Goal: Transaction & Acquisition: Purchase product/service

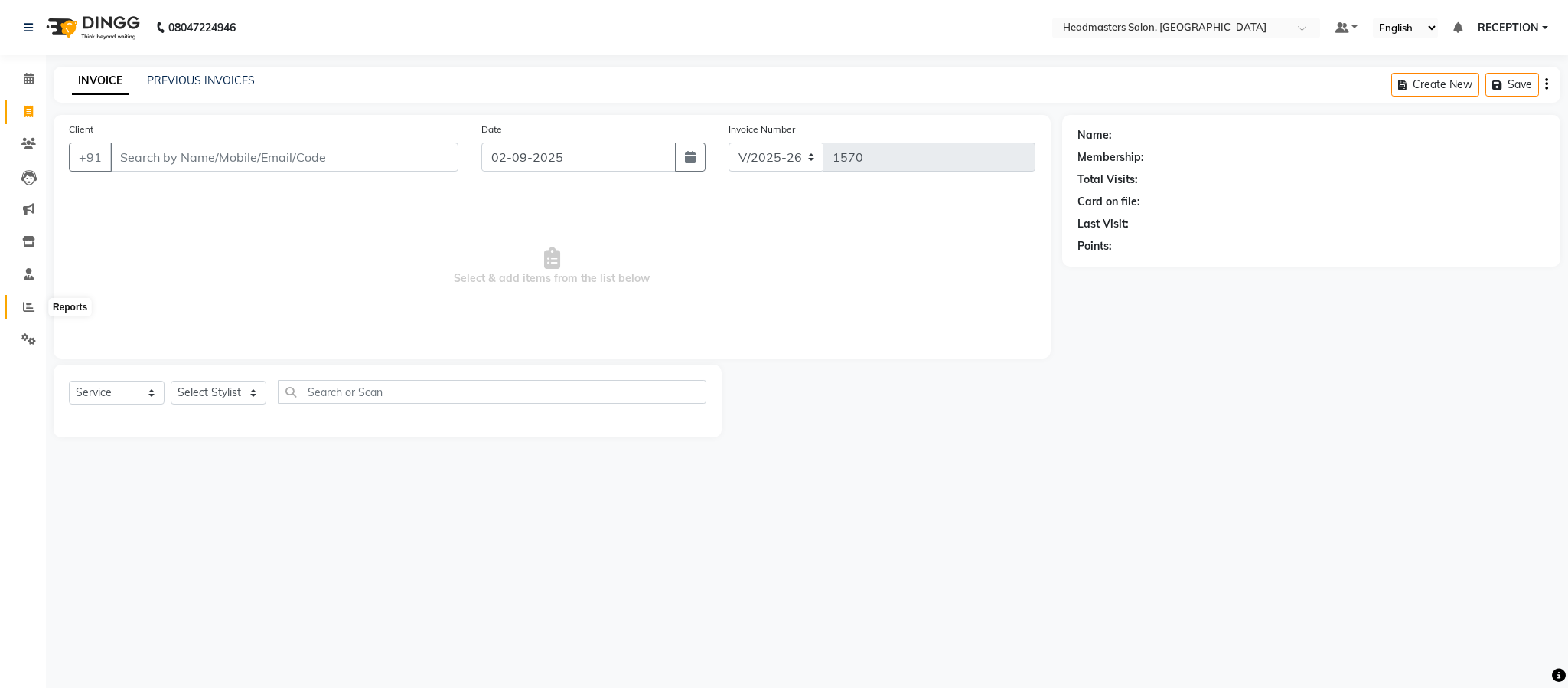
drag, startPoint x: 0, startPoint y: 0, endPoint x: 19, endPoint y: 301, distance: 301.6
click at [19, 301] on span at bounding box center [28, 307] width 26 height 18
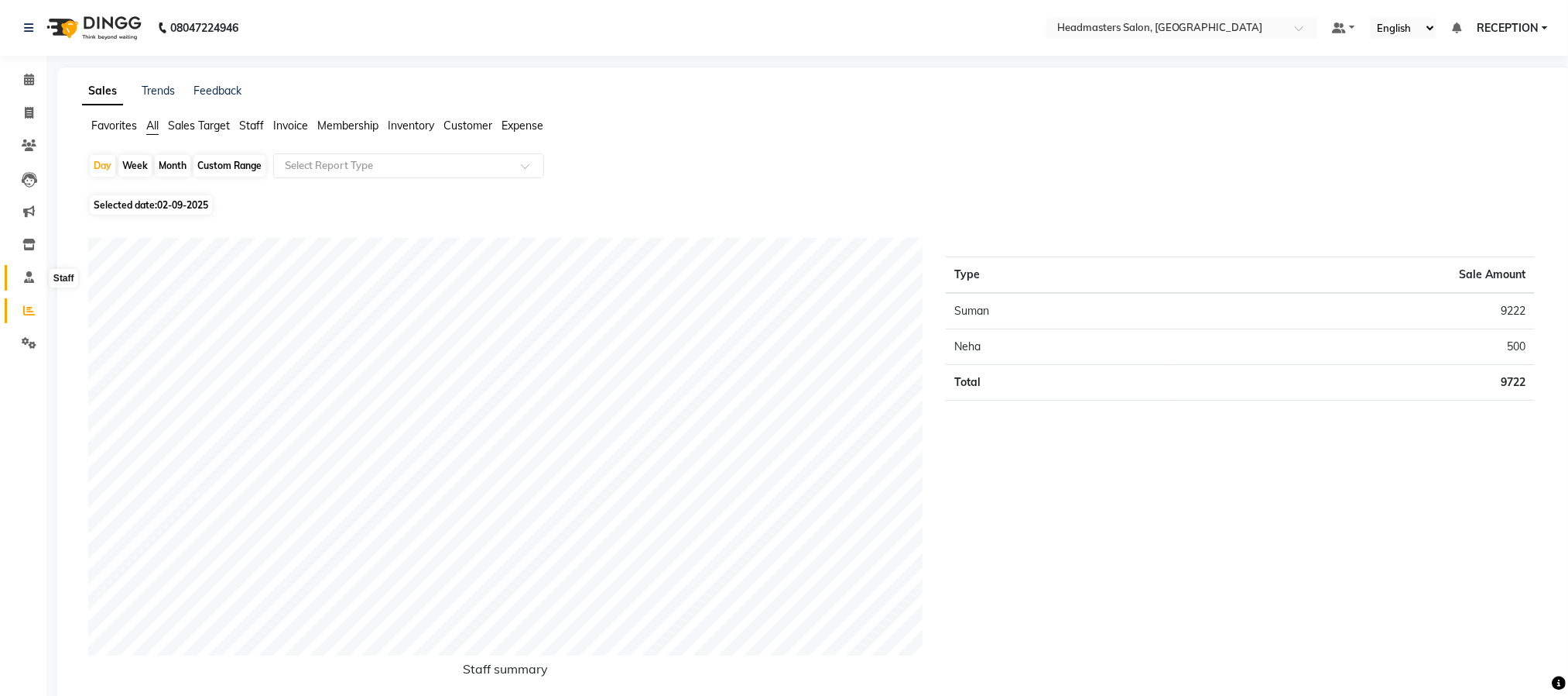
click at [26, 284] on span at bounding box center [29, 277] width 27 height 18
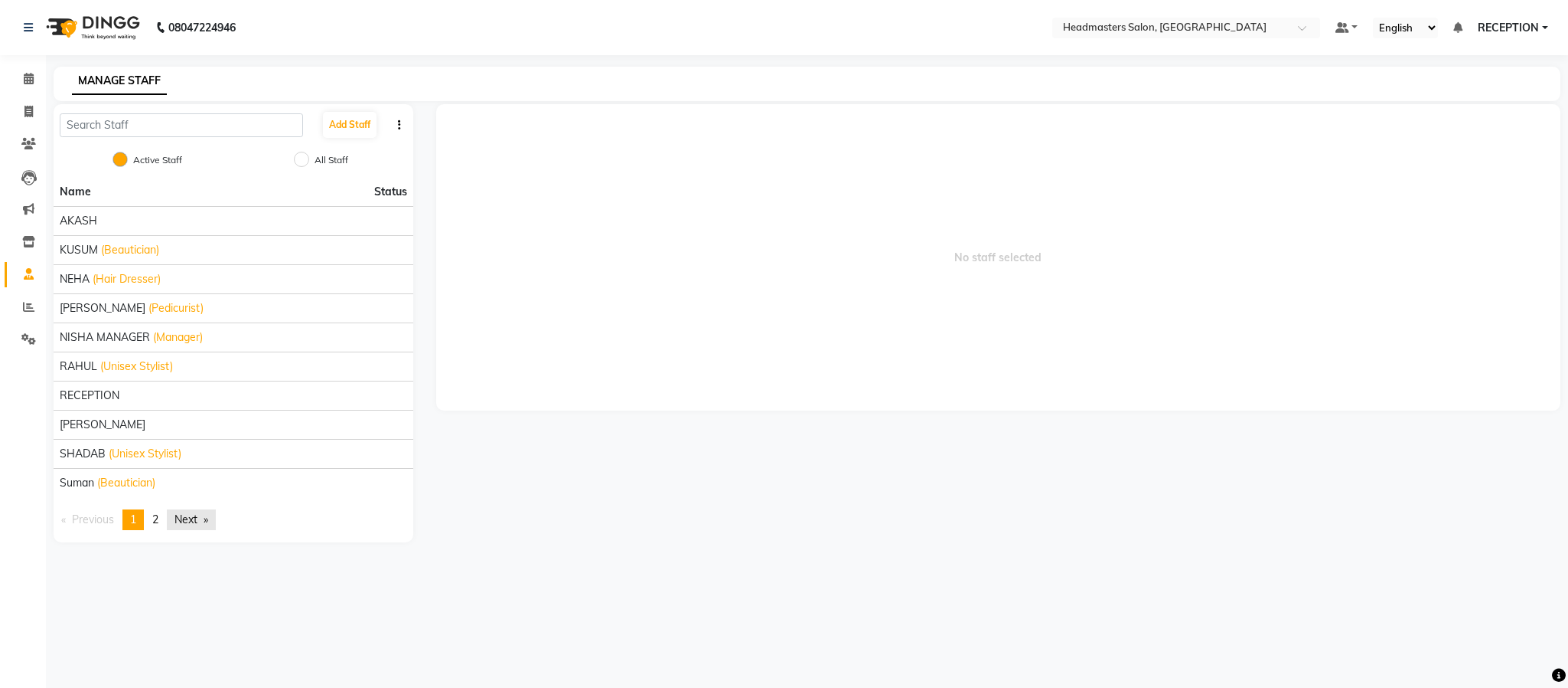
click at [184, 521] on link "Next page" at bounding box center [191, 520] width 49 height 21
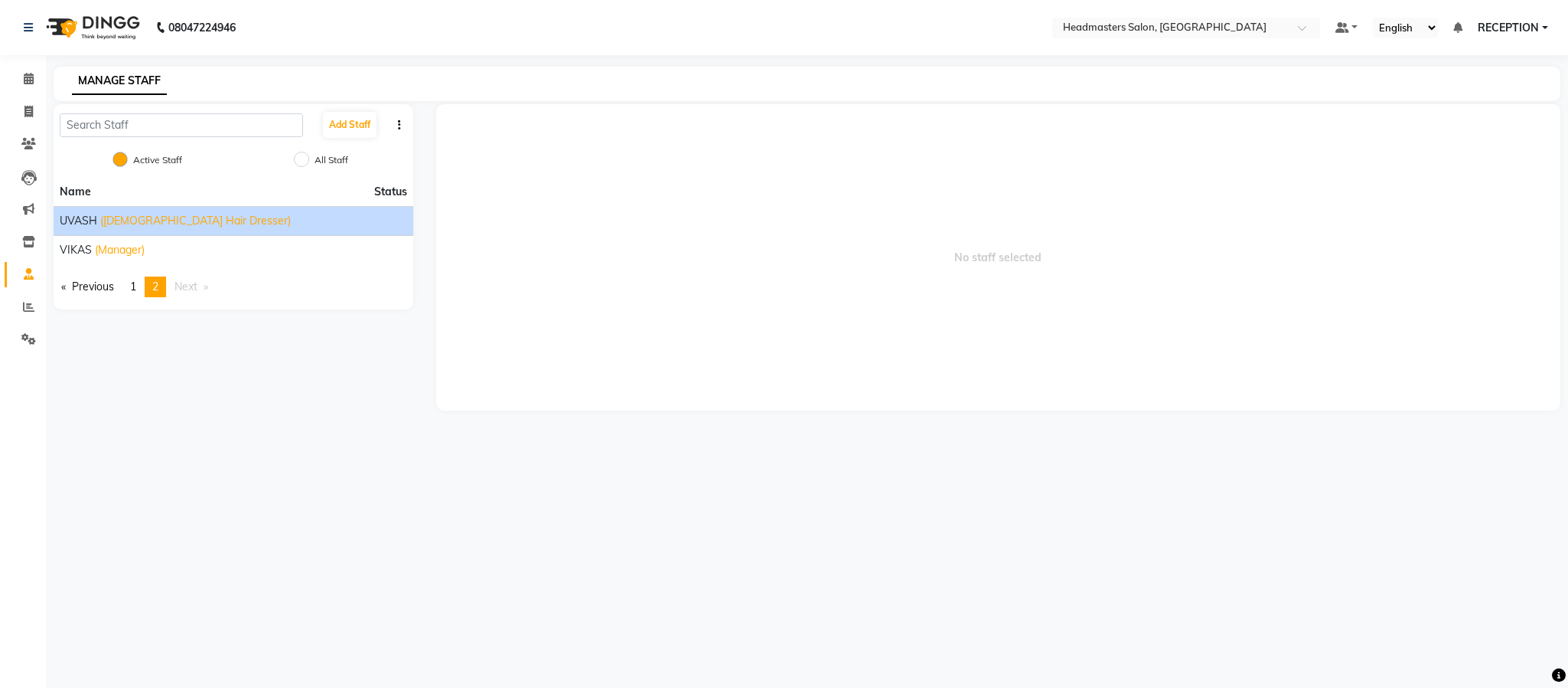
click at [88, 219] on span "UVASH" at bounding box center [78, 220] width 38 height 16
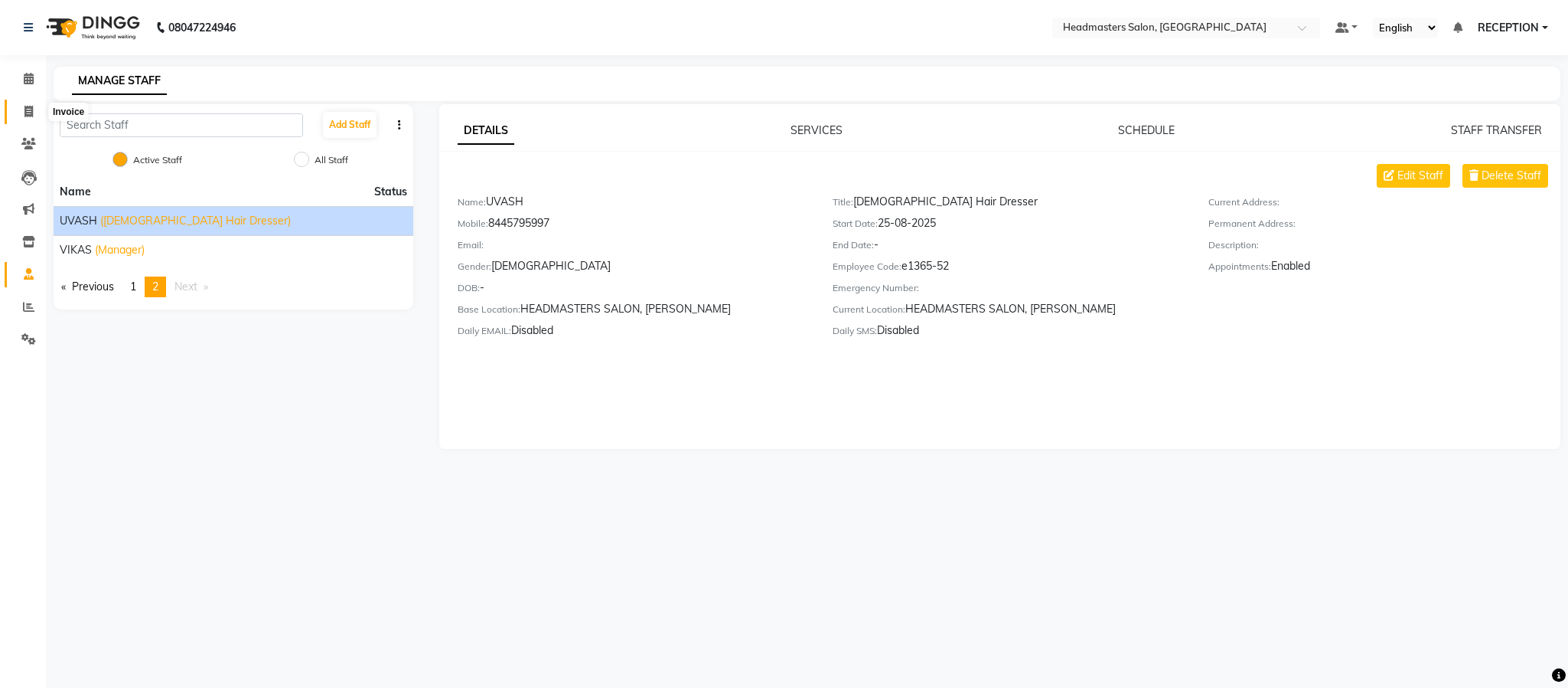
click at [31, 105] on icon at bounding box center [28, 111] width 8 height 11
select select "service"
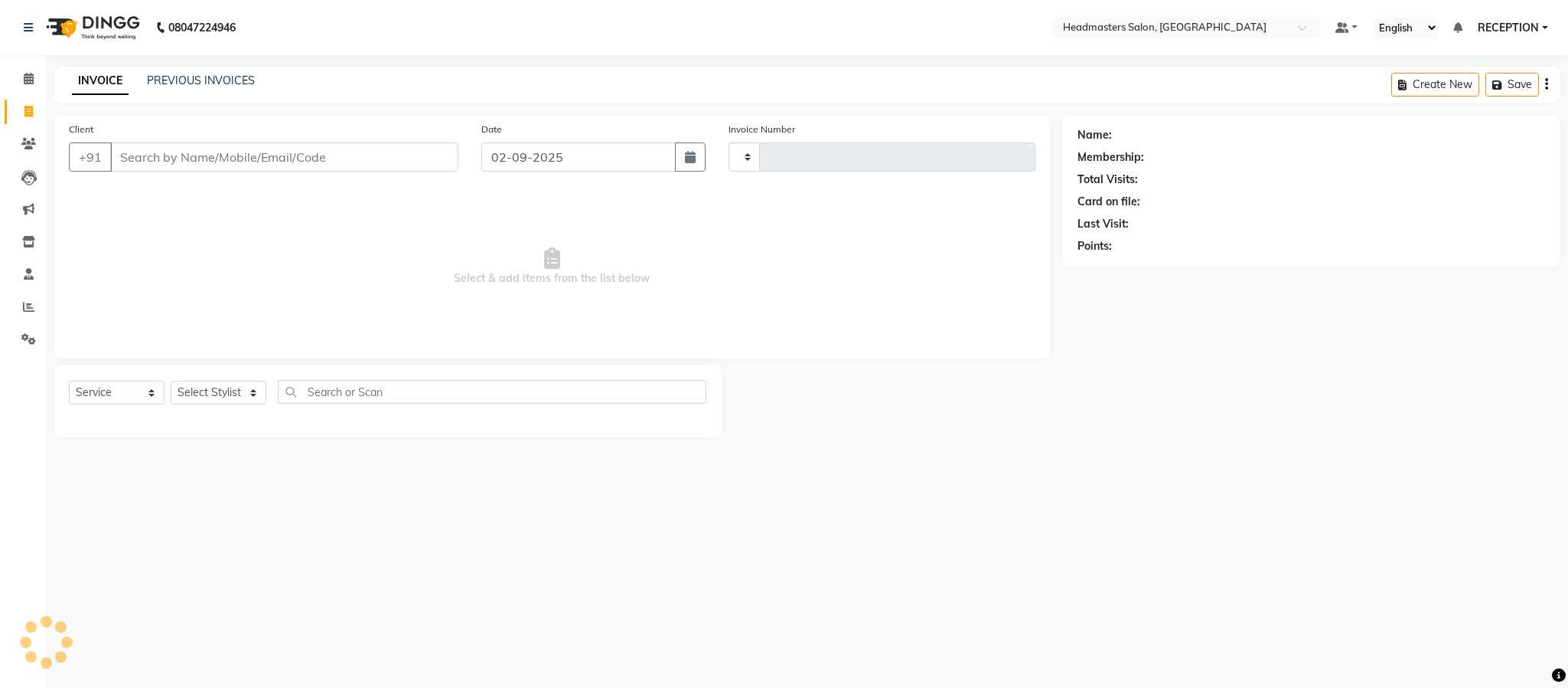
type input "1570"
select select "3454"
click at [230, 389] on select "Select Stylist" at bounding box center [218, 392] width 96 height 24
select select "85384"
click at [170, 381] on select "Select Stylist AKASH [PERSON_NAME] NEHA NEHA SAHU NISHA MANAGER RAHUL RECEPTION…" at bounding box center [218, 392] width 96 height 24
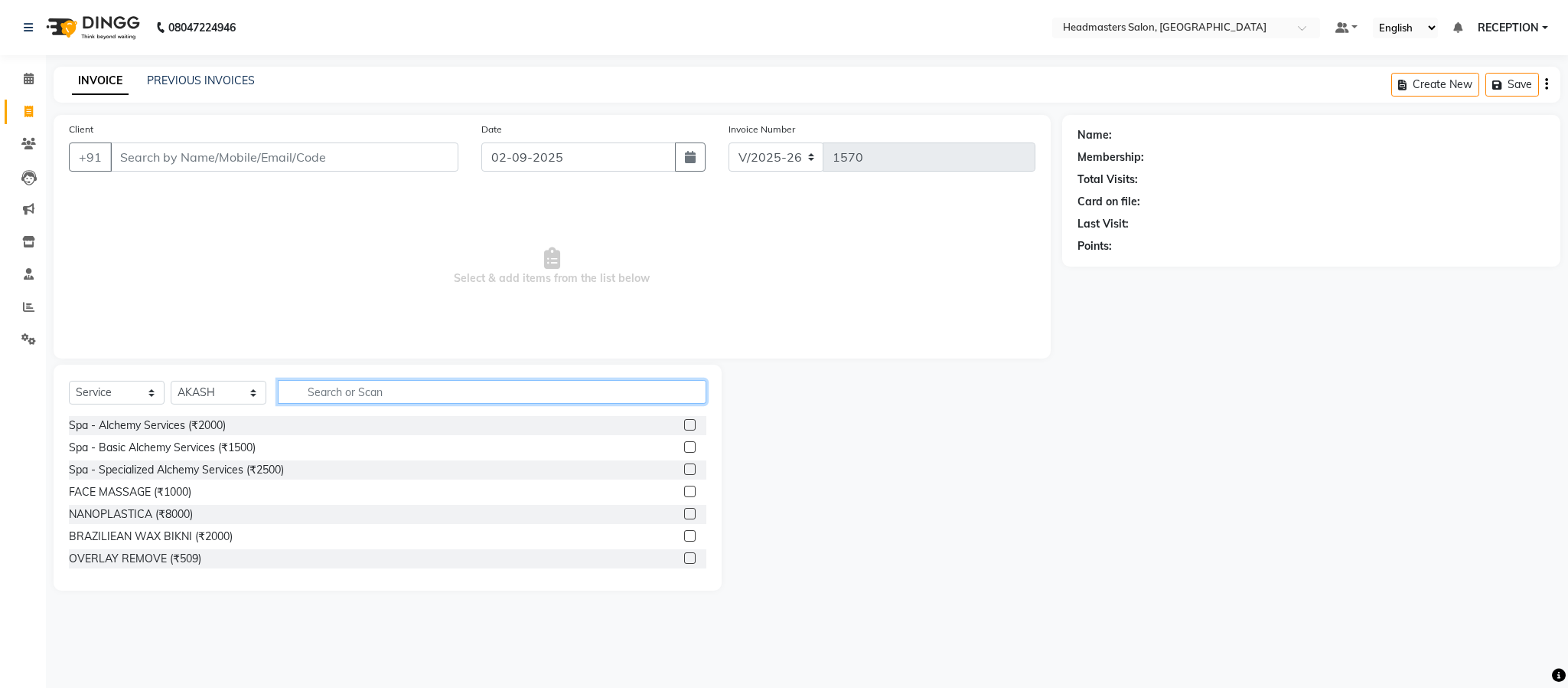
click at [384, 392] on input "text" at bounding box center [492, 392] width 429 height 24
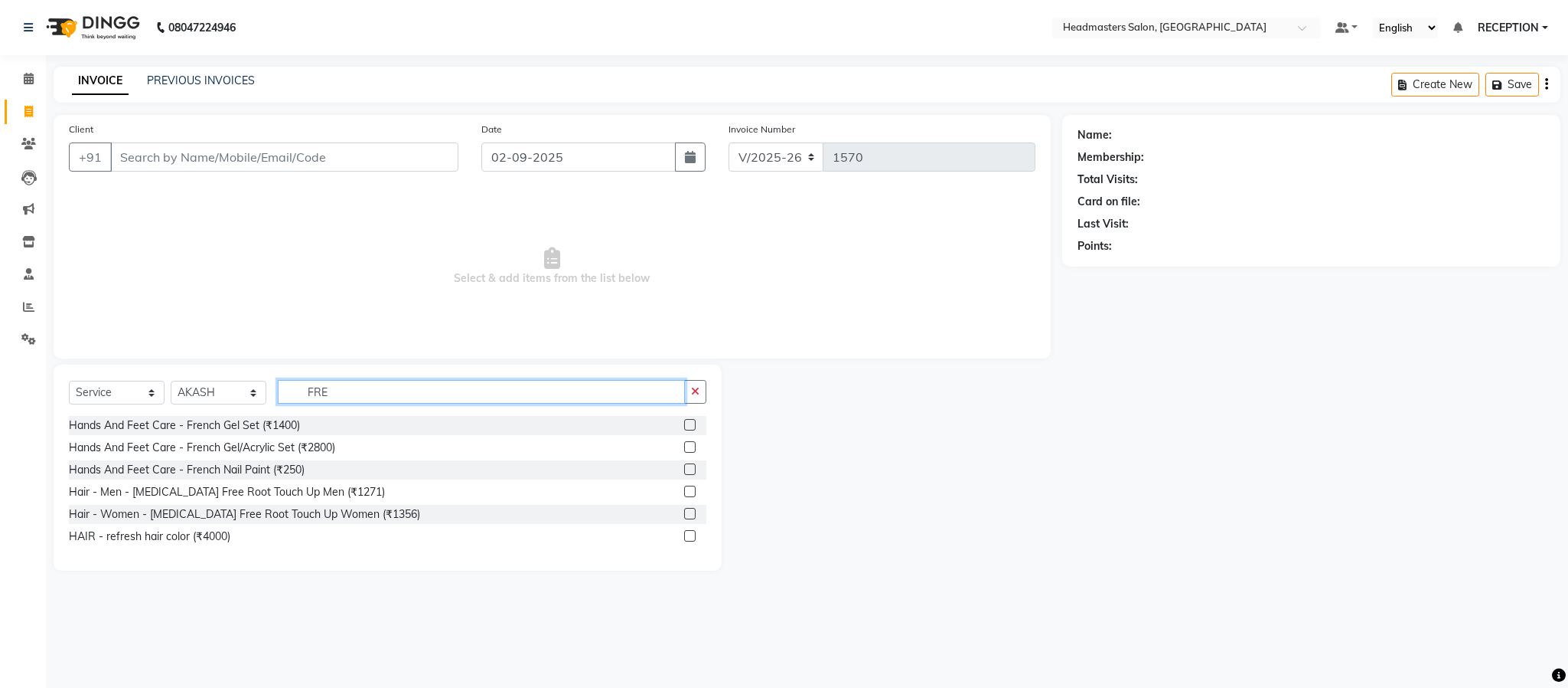
click at [350, 380] on input "FRE" at bounding box center [481, 392] width 407 height 24
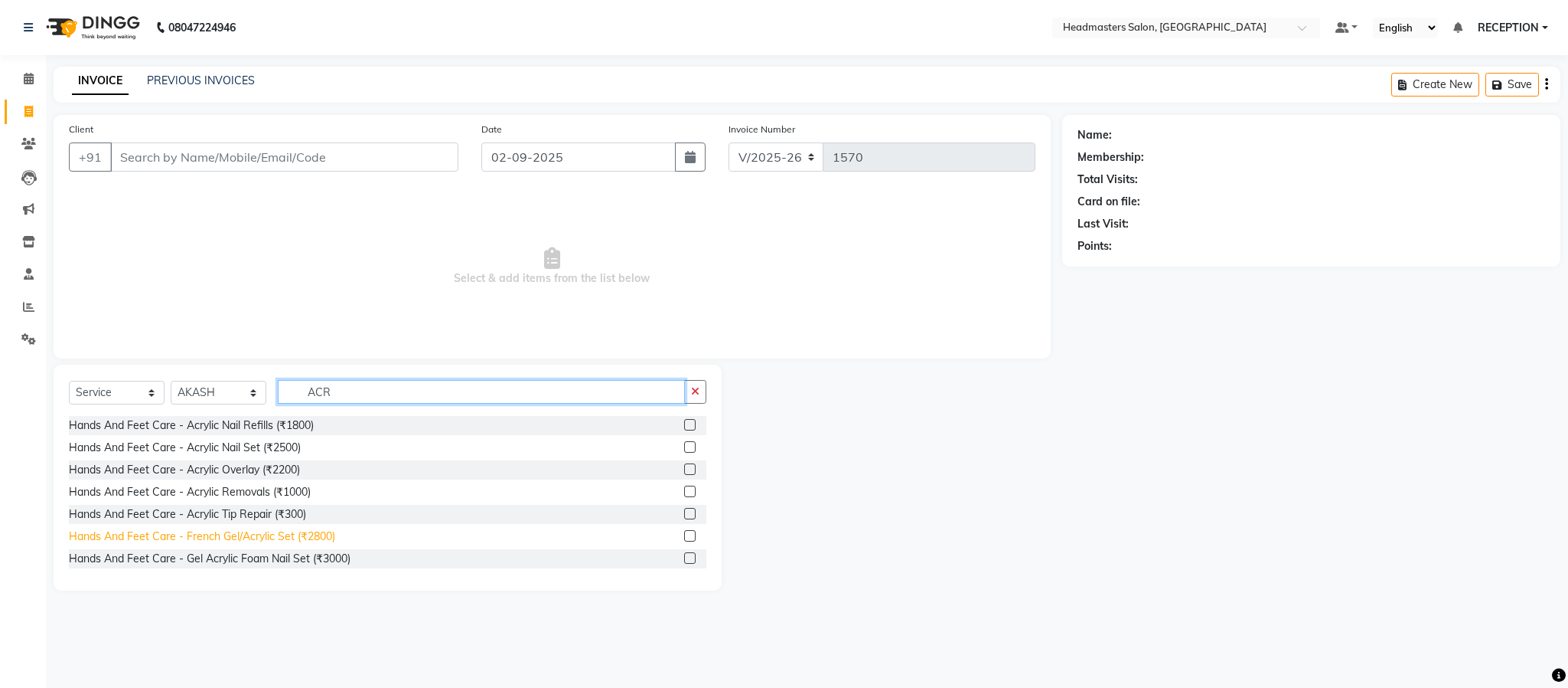
type input "ACR"
click at [218, 537] on div "Hands And Feet Care - French Gel/Acrylic Set (₹2800)" at bounding box center [201, 536] width 266 height 16
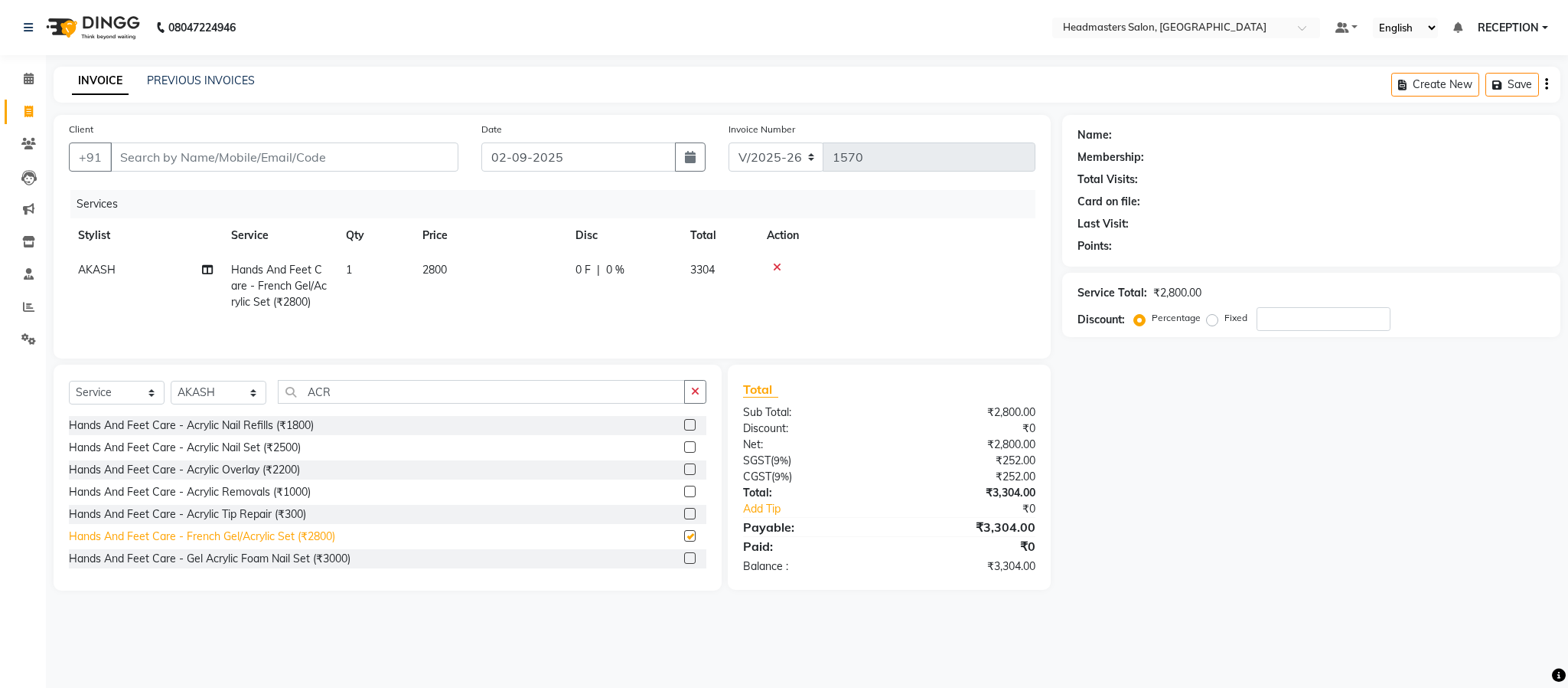
checkbox input "false"
click at [303, 154] on input "Client" at bounding box center [284, 156] width 348 height 29
type input "T"
type input "0"
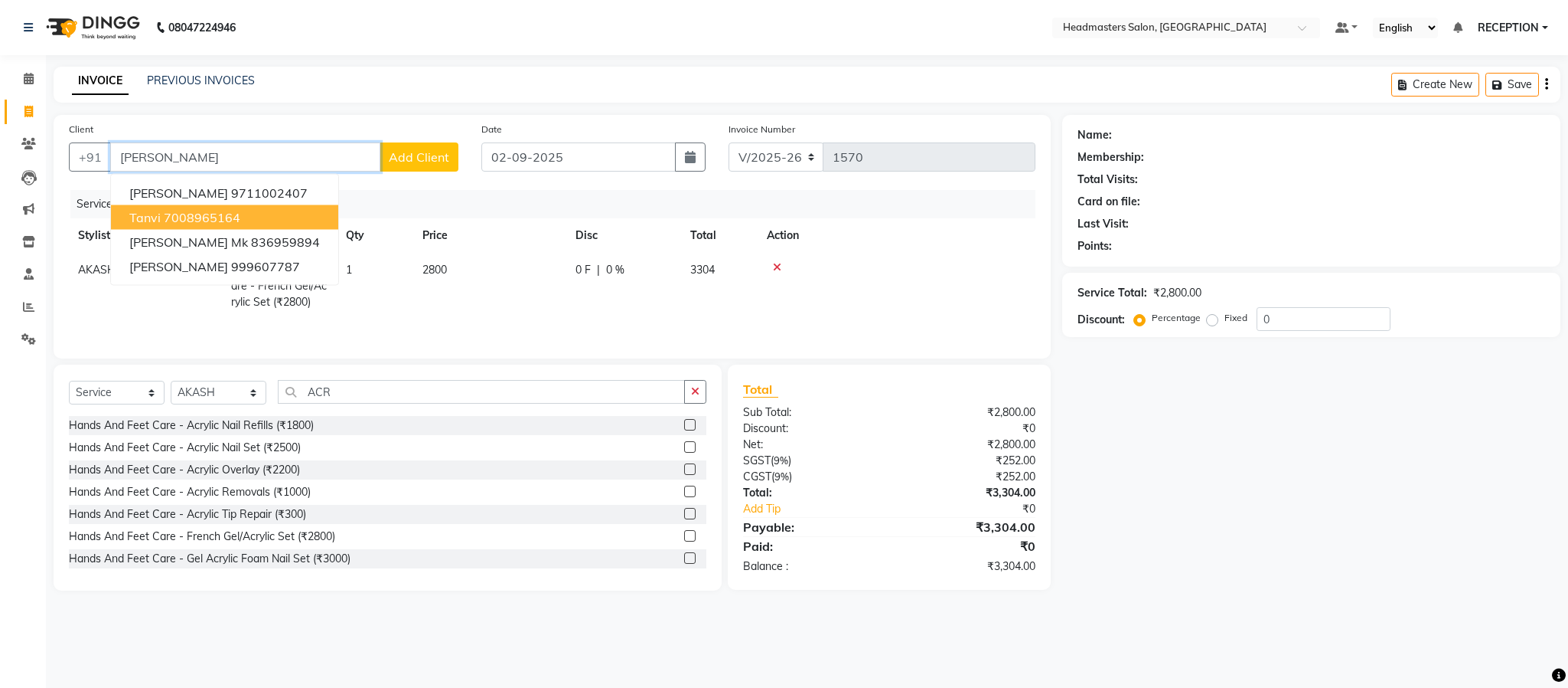
click at [198, 221] on ngb-highlight "7008965164" at bounding box center [201, 217] width 76 height 15
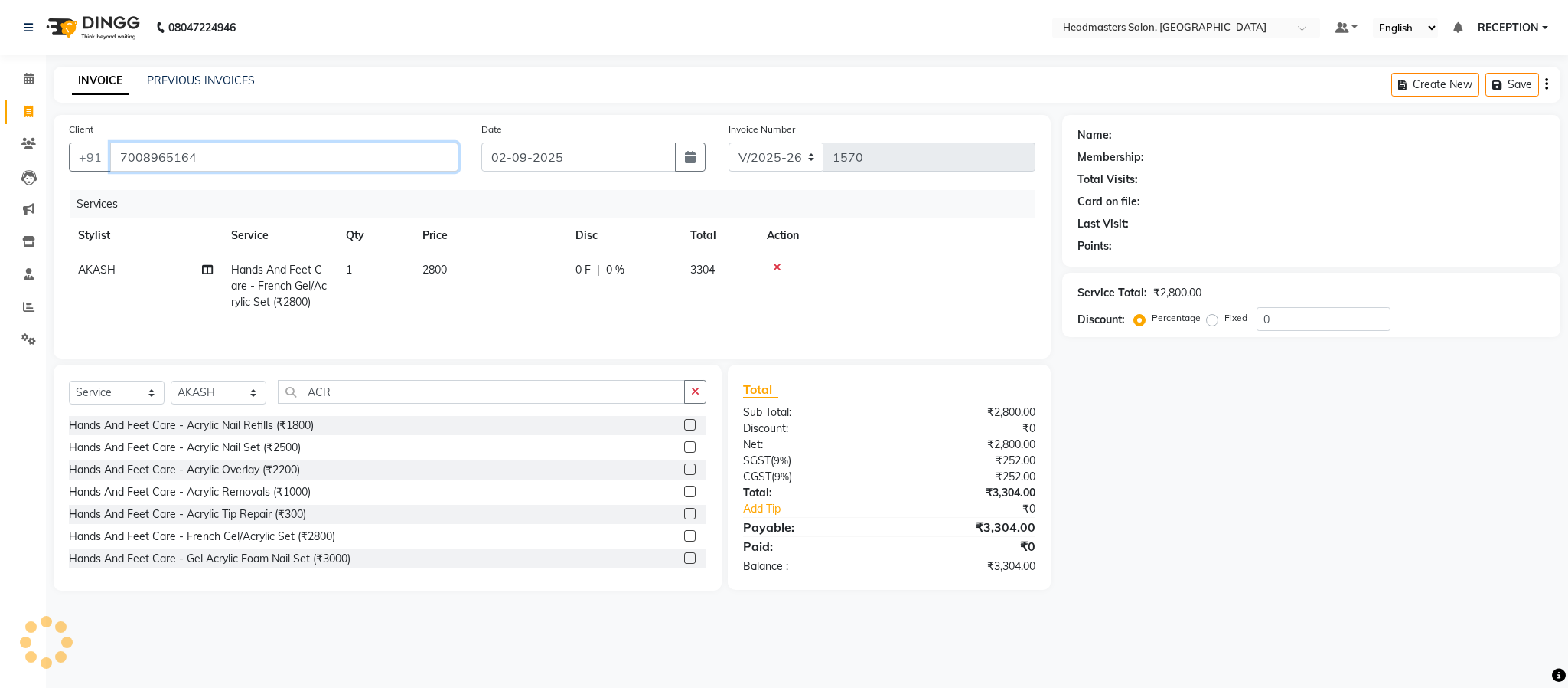
type input "7008965164"
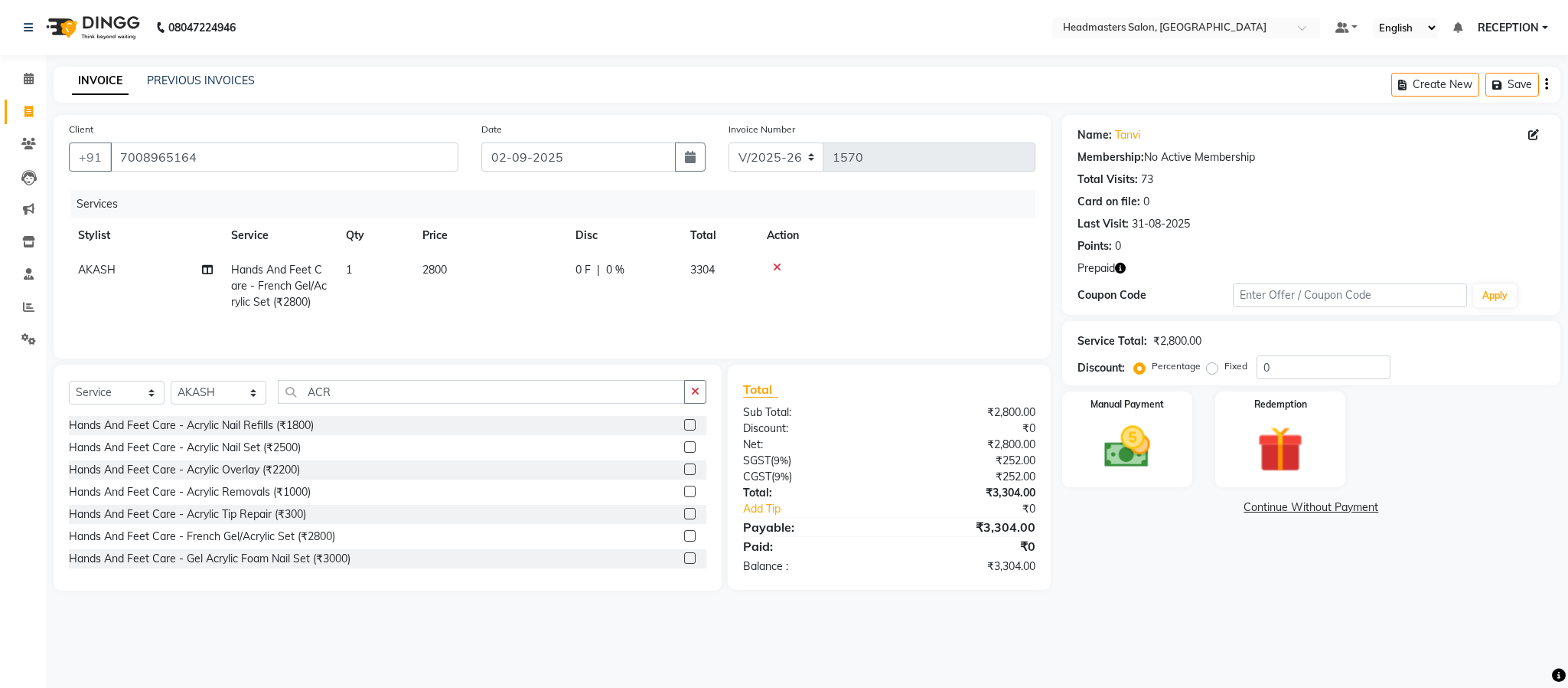
click at [1123, 269] on icon "button" at bounding box center [1119, 267] width 10 height 10
click at [1252, 428] on img at bounding box center [1280, 449] width 78 height 59
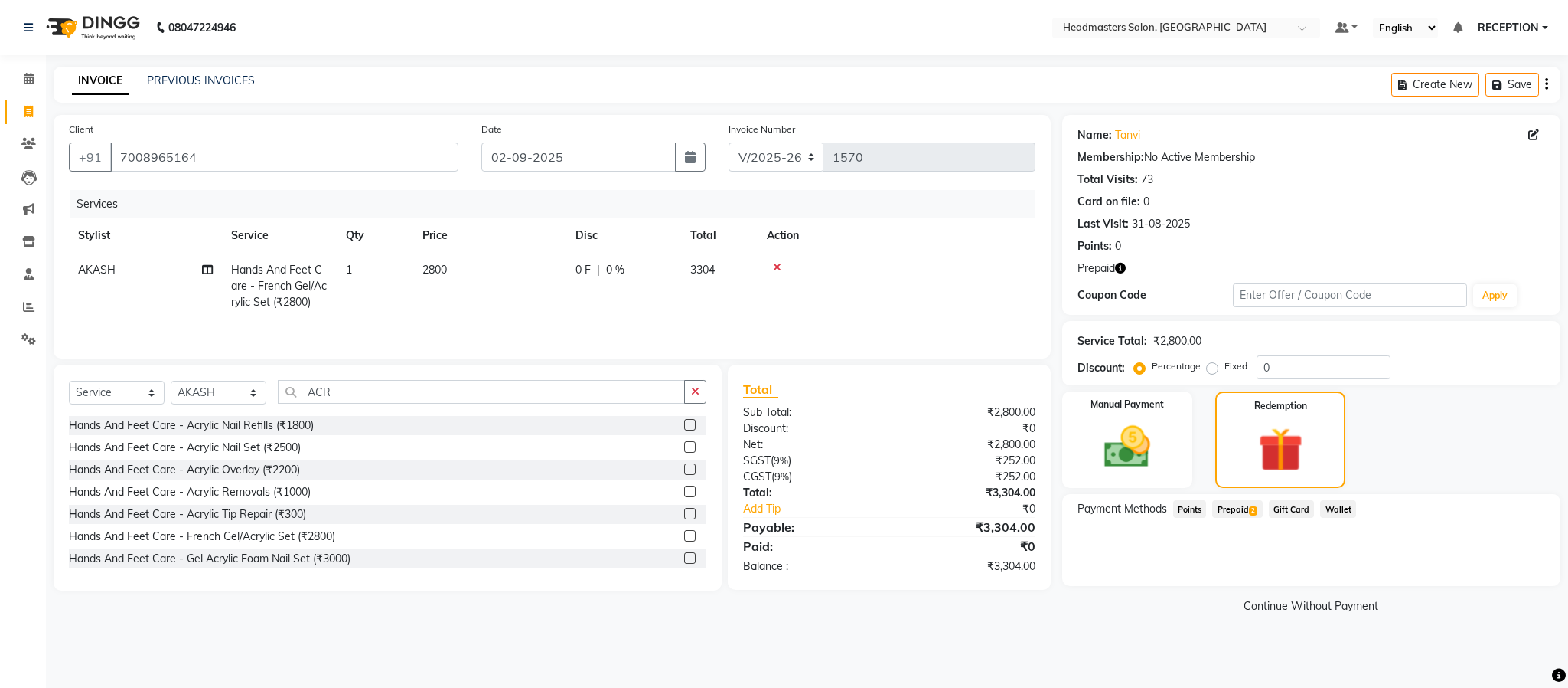
click at [1246, 507] on span "Prepaid 2" at bounding box center [1237, 508] width 50 height 18
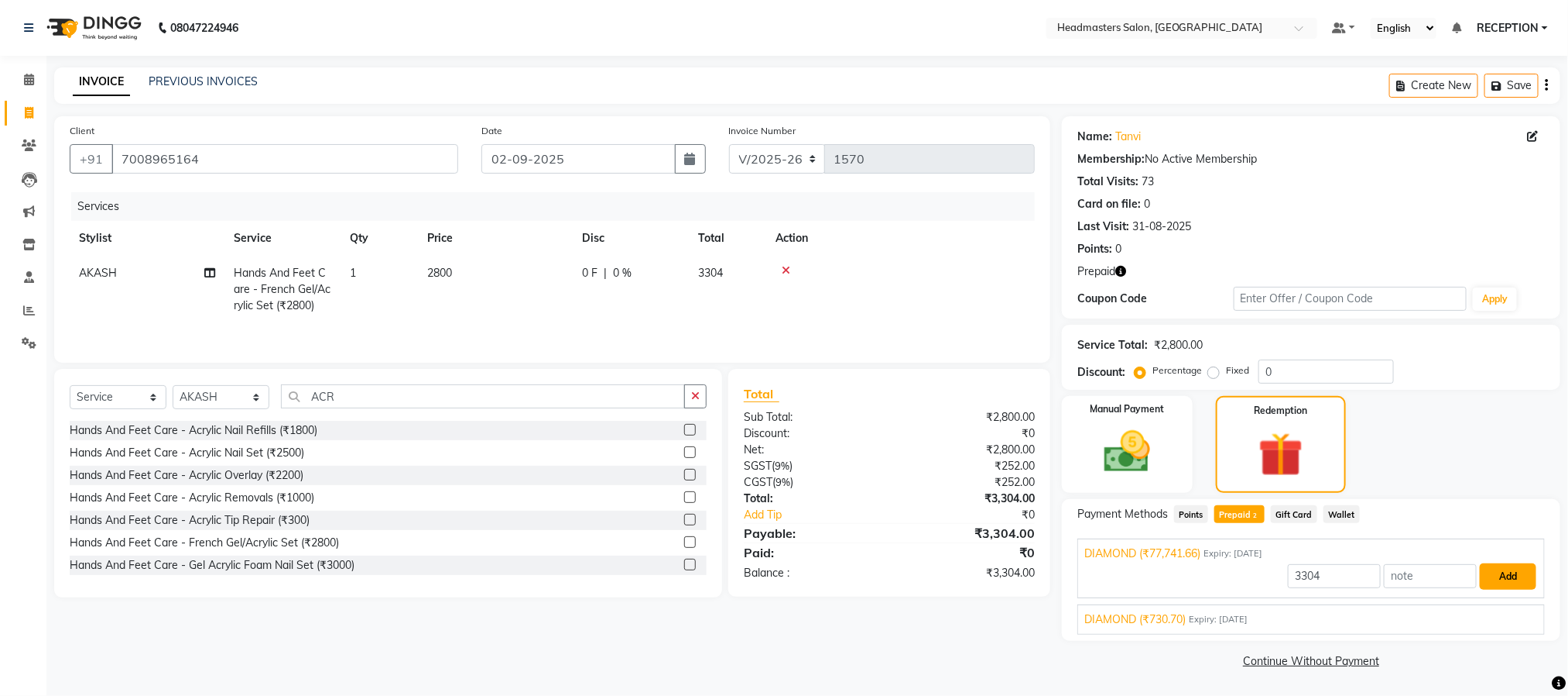
click at [1518, 580] on button "Add" at bounding box center [1508, 576] width 56 height 27
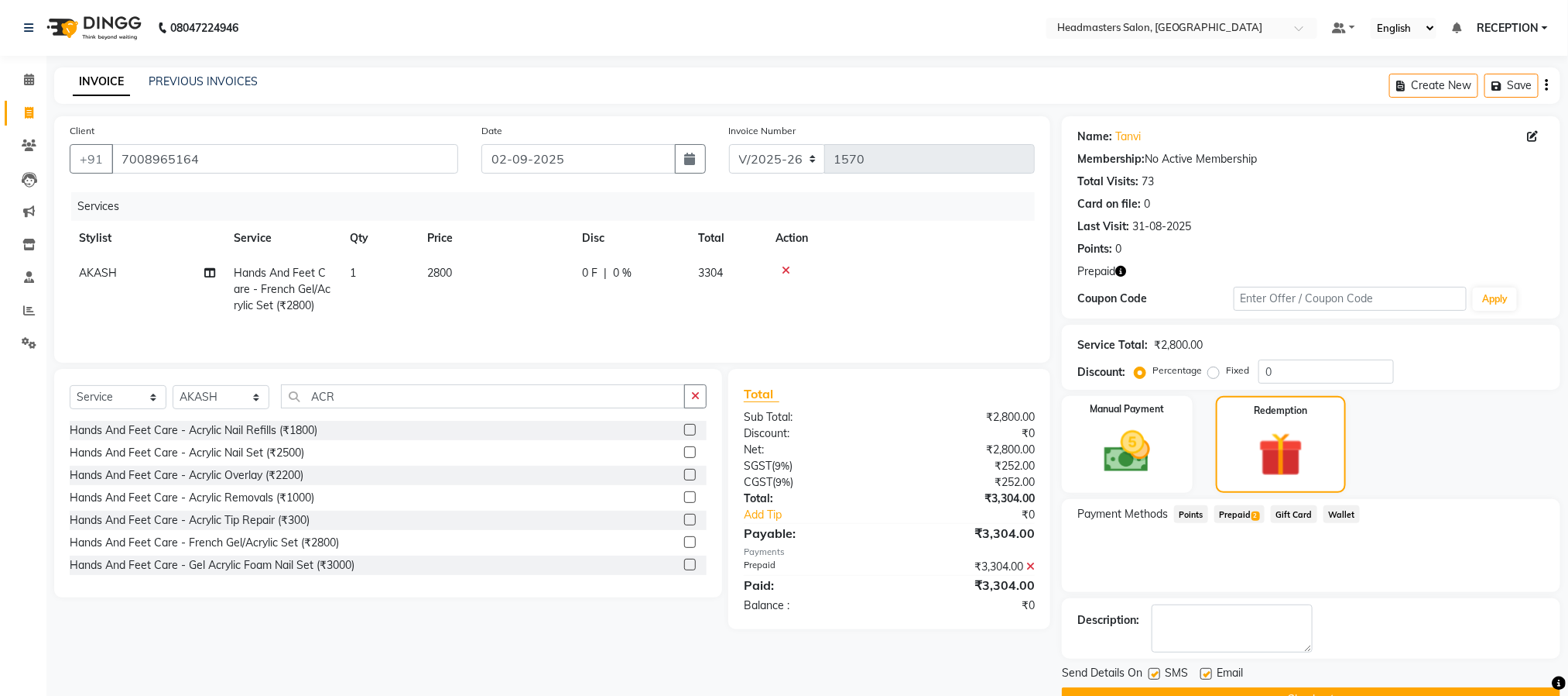
scroll to position [39, 0]
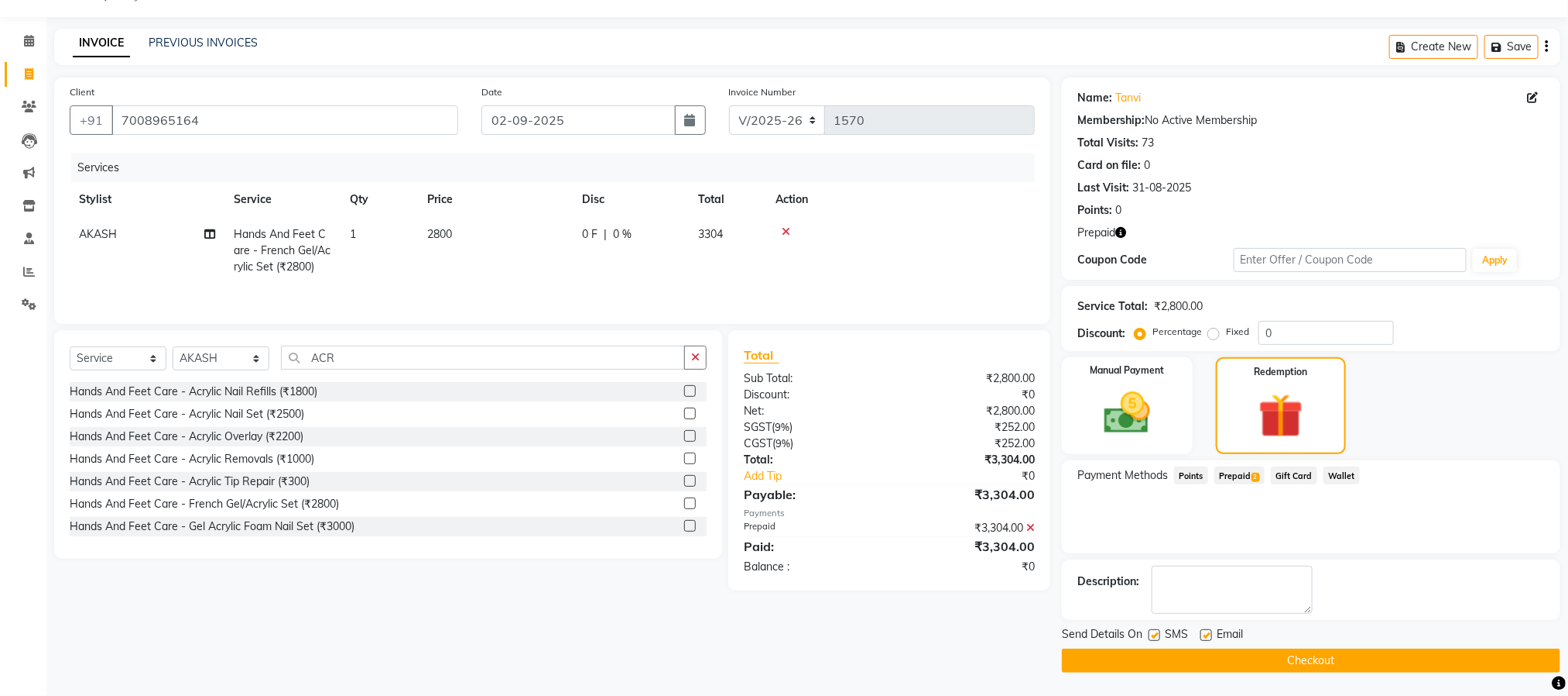
click at [1310, 663] on button "Checkout" at bounding box center [1311, 660] width 499 height 24
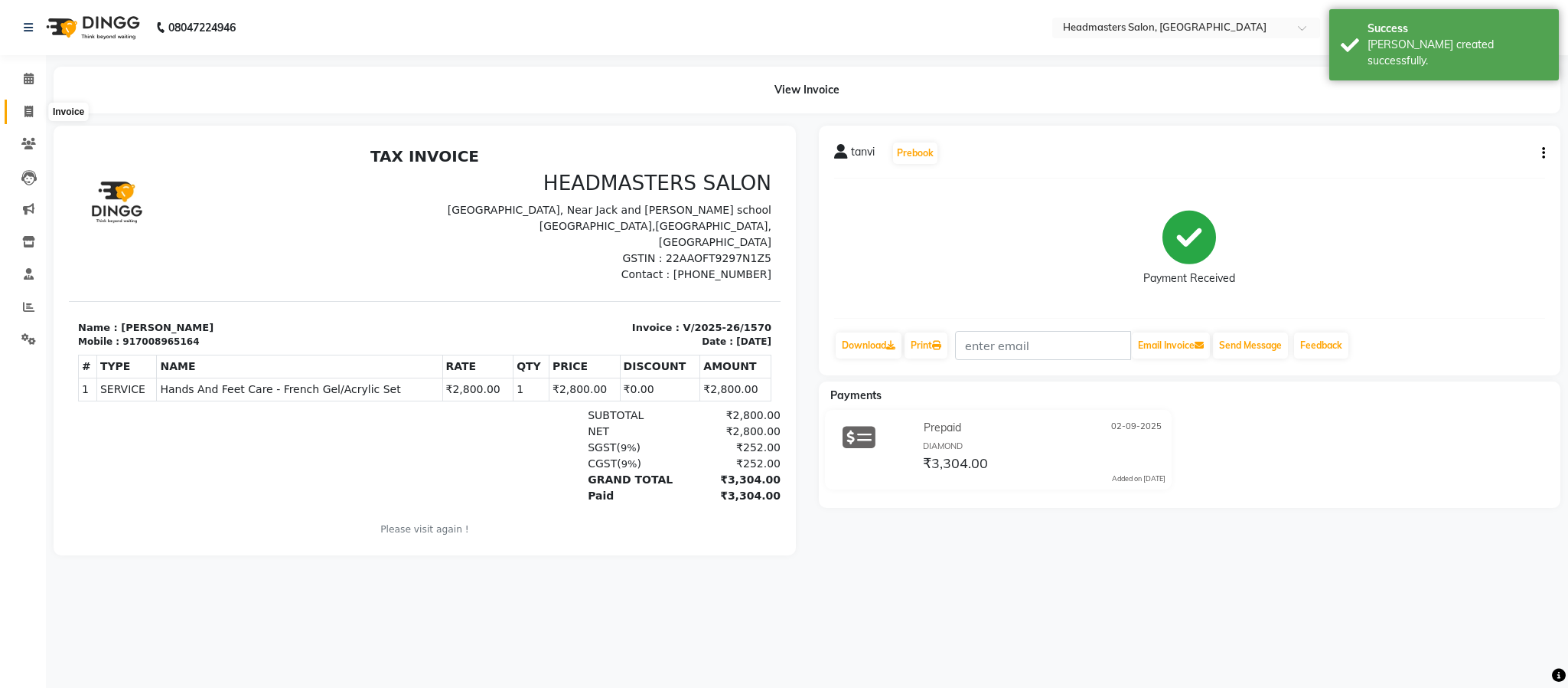
click at [35, 109] on span at bounding box center [28, 112] width 26 height 18
select select "service"
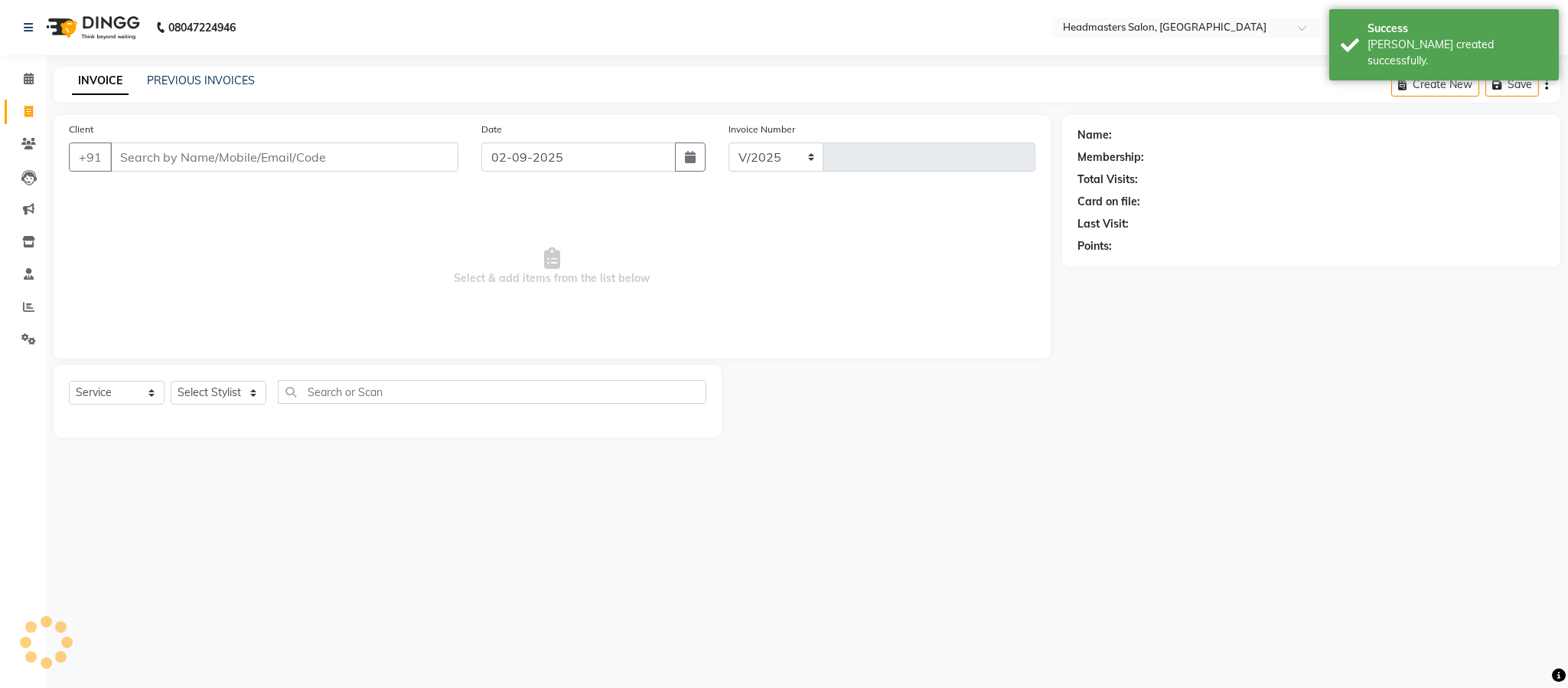
select select "3454"
type input "1571"
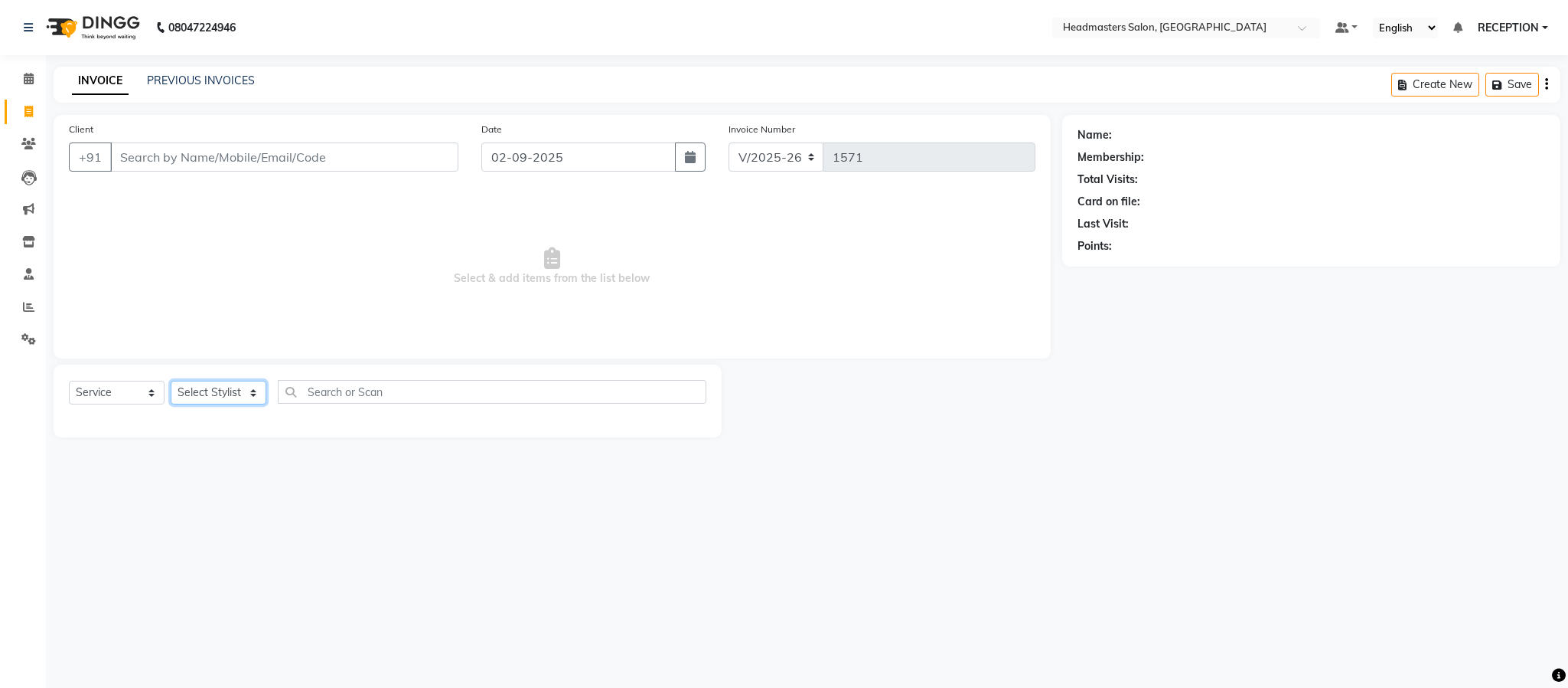
click at [226, 387] on select "Select Stylist AKASH [PERSON_NAME] NEHA NEHA SAHU NISHA MANAGER RAHUL RECEPTION…" at bounding box center [218, 392] width 96 height 24
select select "34282"
click at [170, 381] on select "Select Stylist AKASH [PERSON_NAME] NEHA NEHA SAHU NISHA MANAGER RAHUL RECEPTION…" at bounding box center [218, 392] width 96 height 24
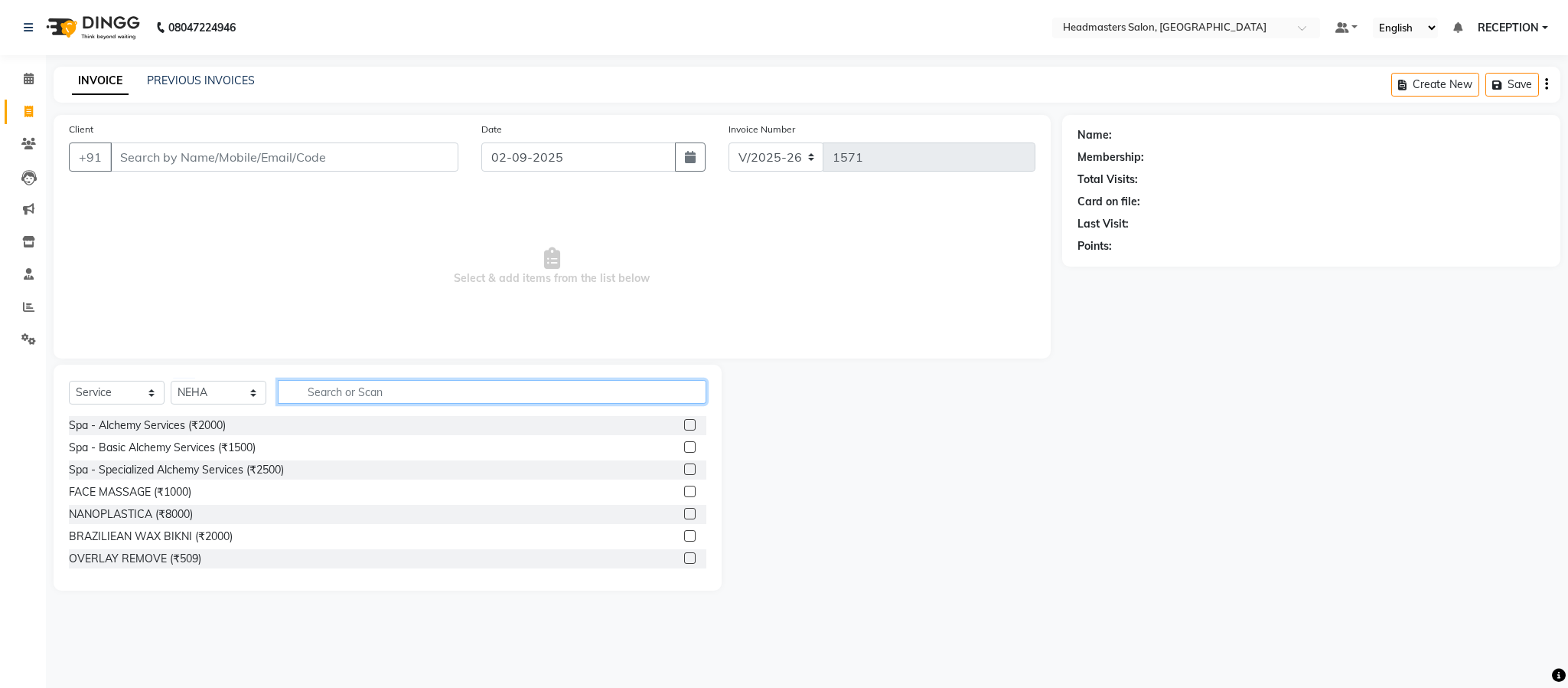
click at [422, 395] on input "text" at bounding box center [492, 392] width 429 height 24
type input "S"
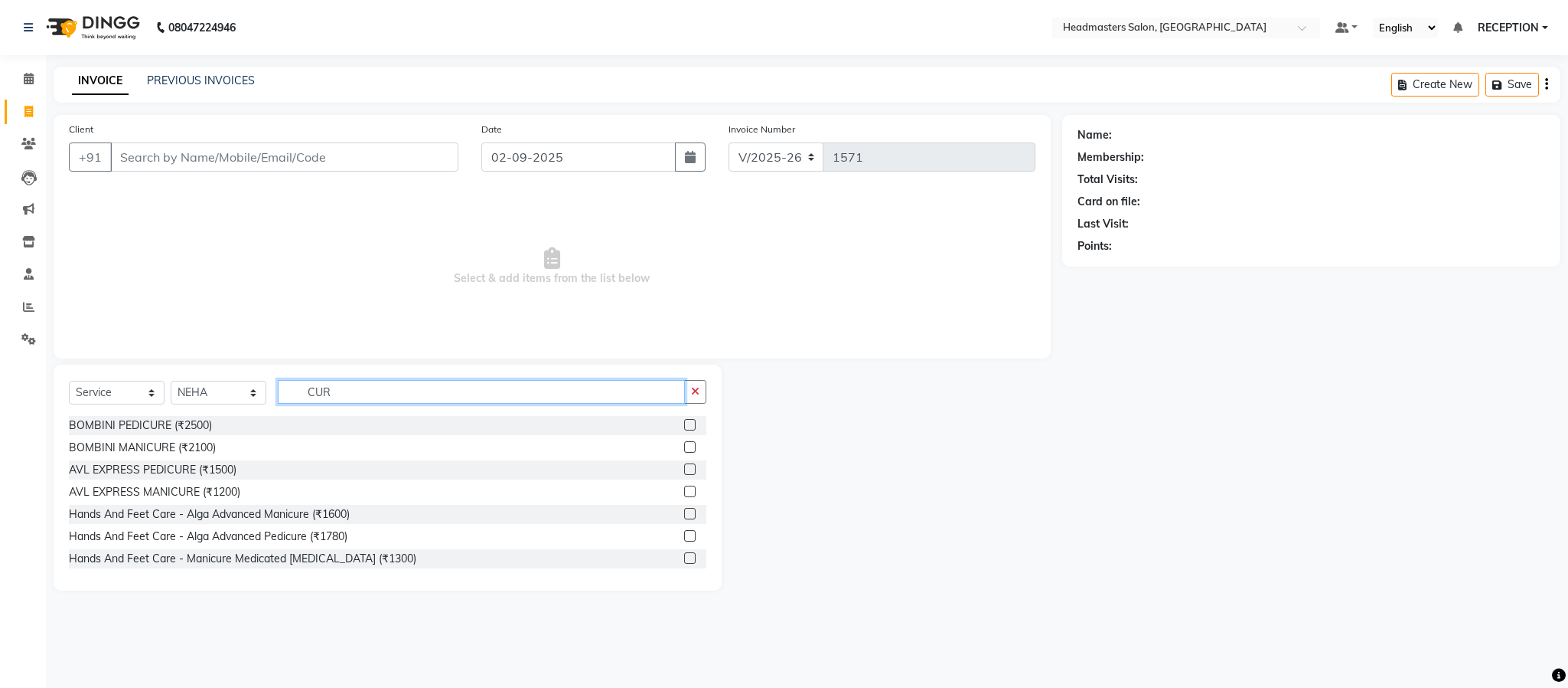
scroll to position [110, 0]
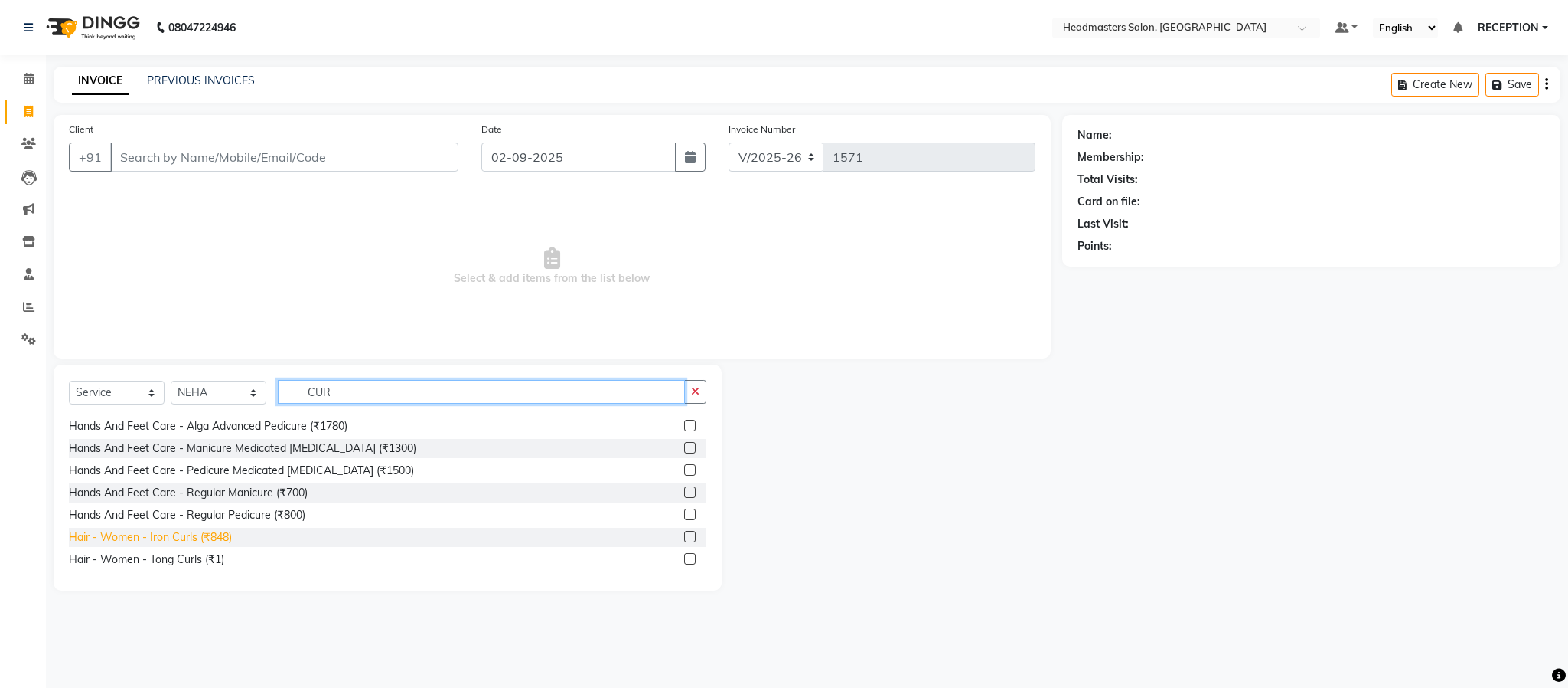
type input "CUR"
click at [141, 533] on div "Hair - Women - Iron Curls (₹848)" at bounding box center [150, 536] width 163 height 16
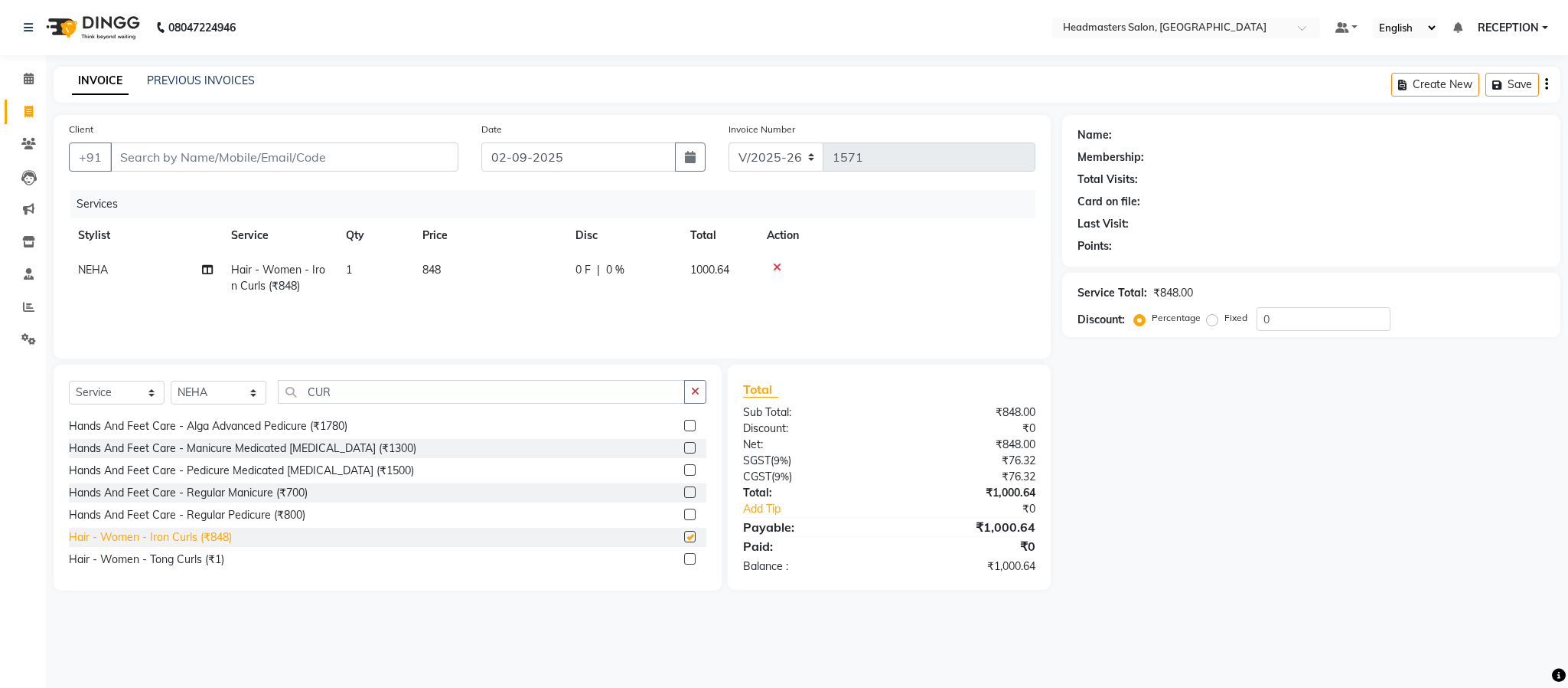
checkbox input "false"
click at [460, 271] on td "848" at bounding box center [489, 278] width 153 height 51
select select "34282"
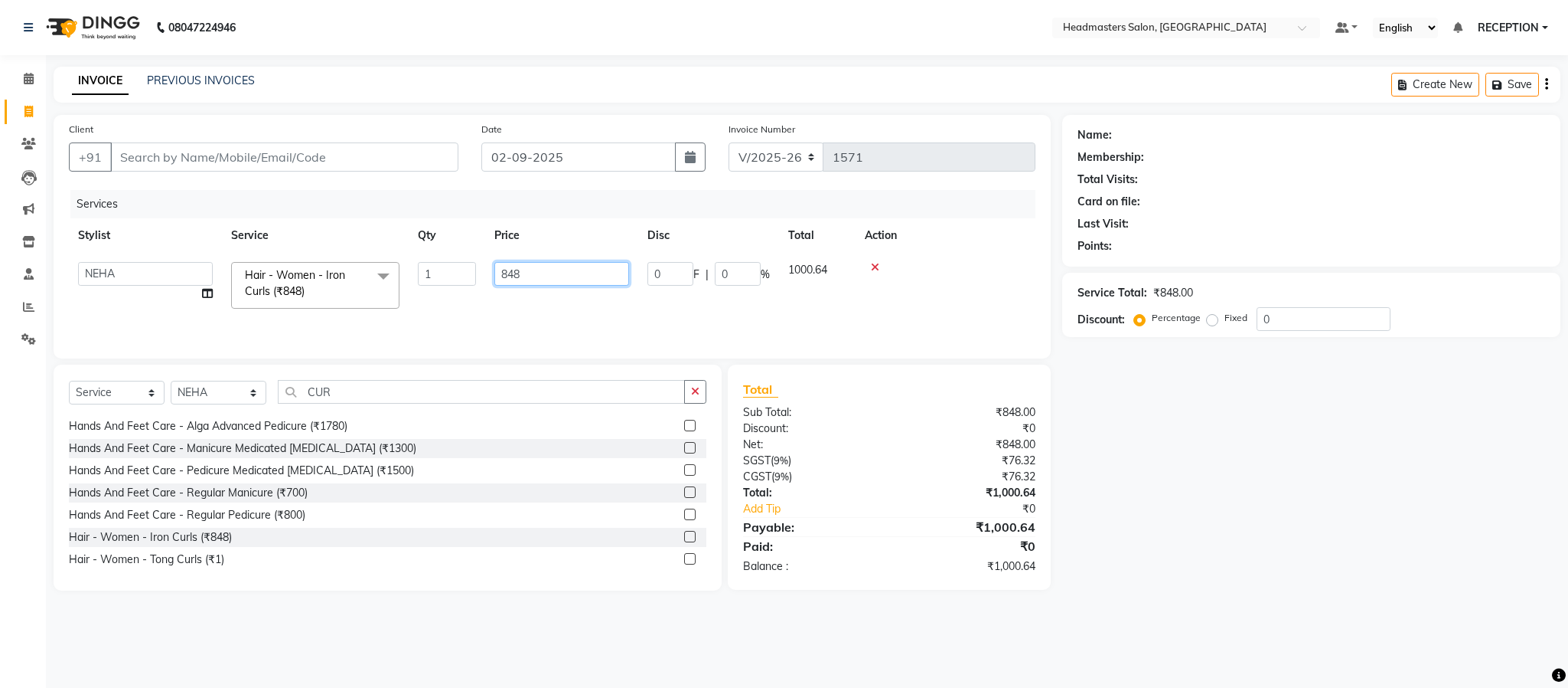
click at [536, 272] on input "848" at bounding box center [562, 273] width 135 height 24
type input "1000"
click at [548, 314] on div "Services Stylist Service Qty Price Disc Total Action NEHA Hair - Women - Iron C…" at bounding box center [552, 266] width 967 height 153
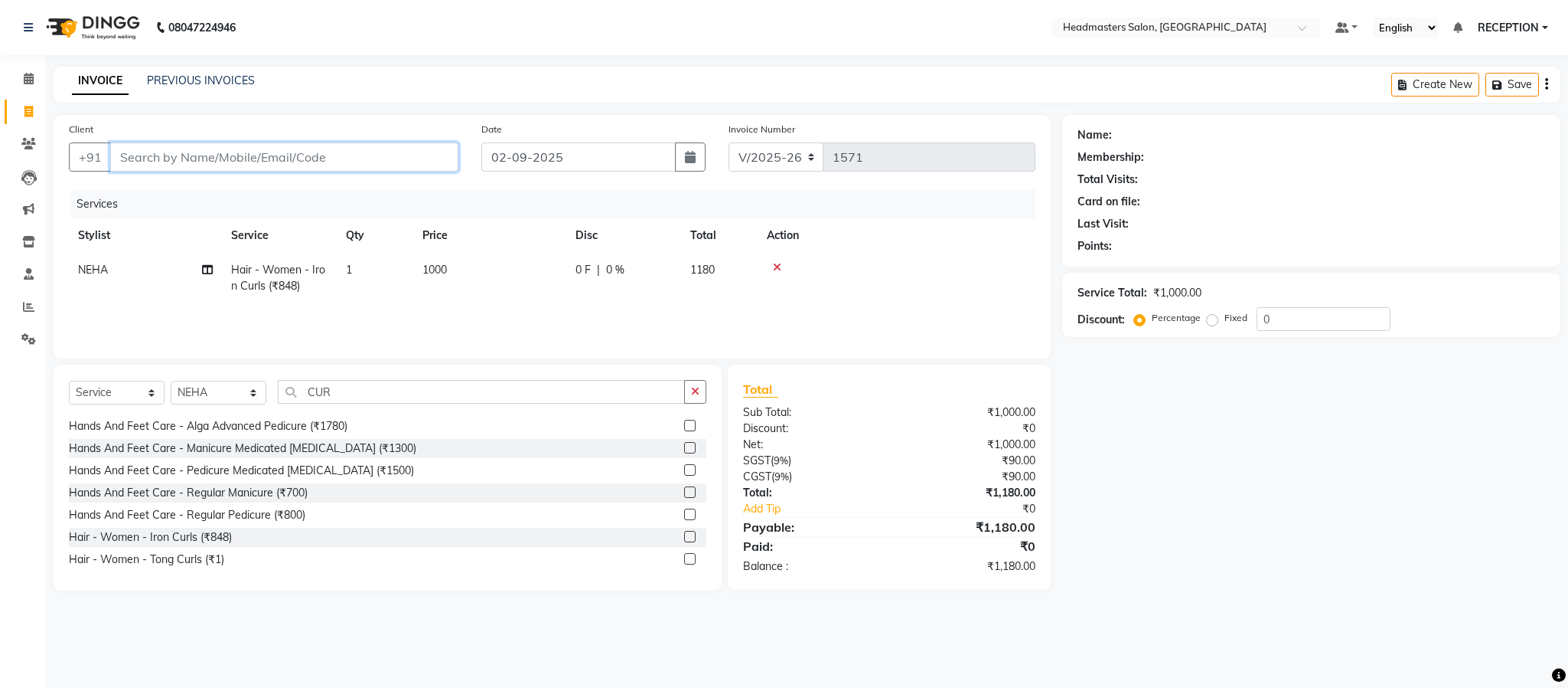
click at [232, 150] on input "Client" at bounding box center [284, 156] width 348 height 29
type input "8839547300"
click at [401, 163] on span "Add Client" at bounding box center [419, 157] width 60 height 15
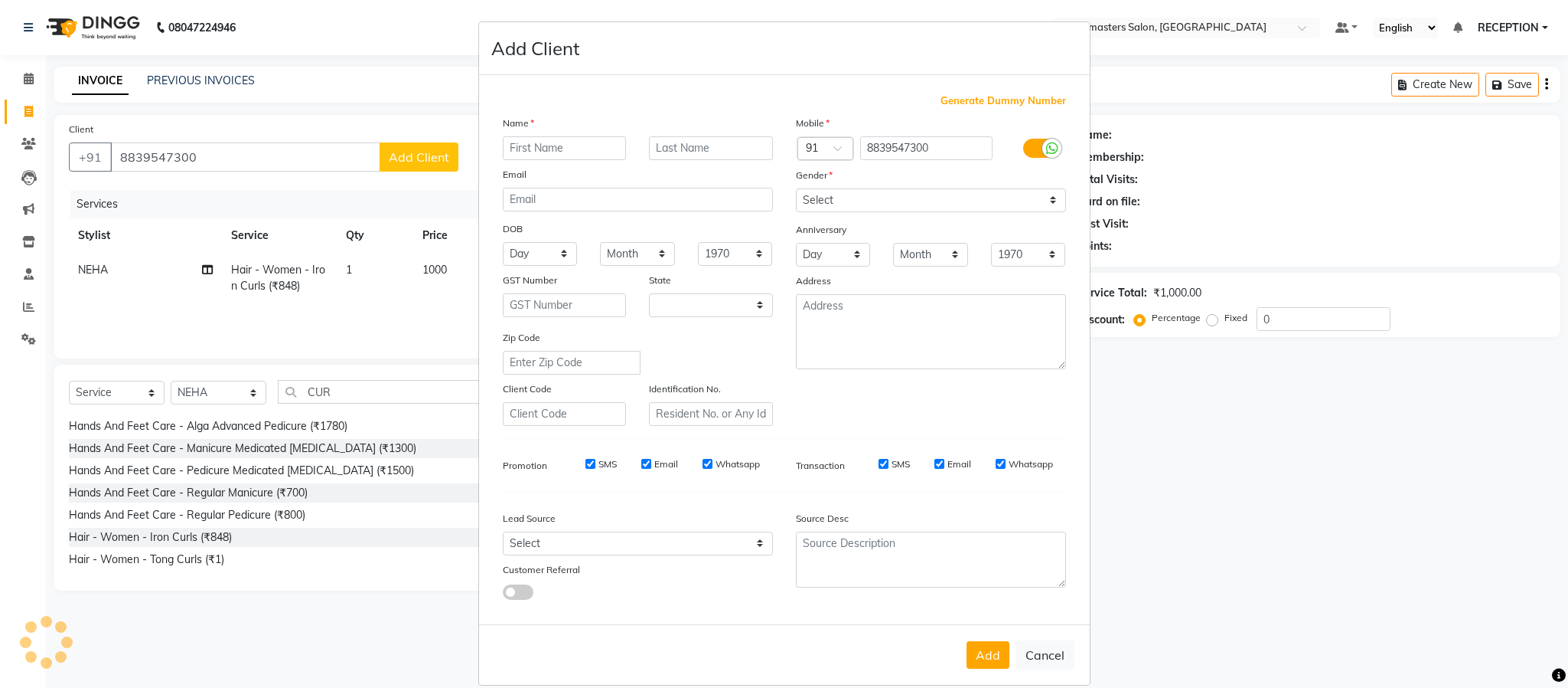
select select "7"
click at [590, 152] on input "text" at bounding box center [565, 148] width 124 height 24
type input "ANJALI"
click at [1002, 191] on select "Select [DEMOGRAPHIC_DATA] [DEMOGRAPHIC_DATA] Other Prefer Not To Say" at bounding box center [930, 200] width 270 height 24
select select "[DEMOGRAPHIC_DATA]"
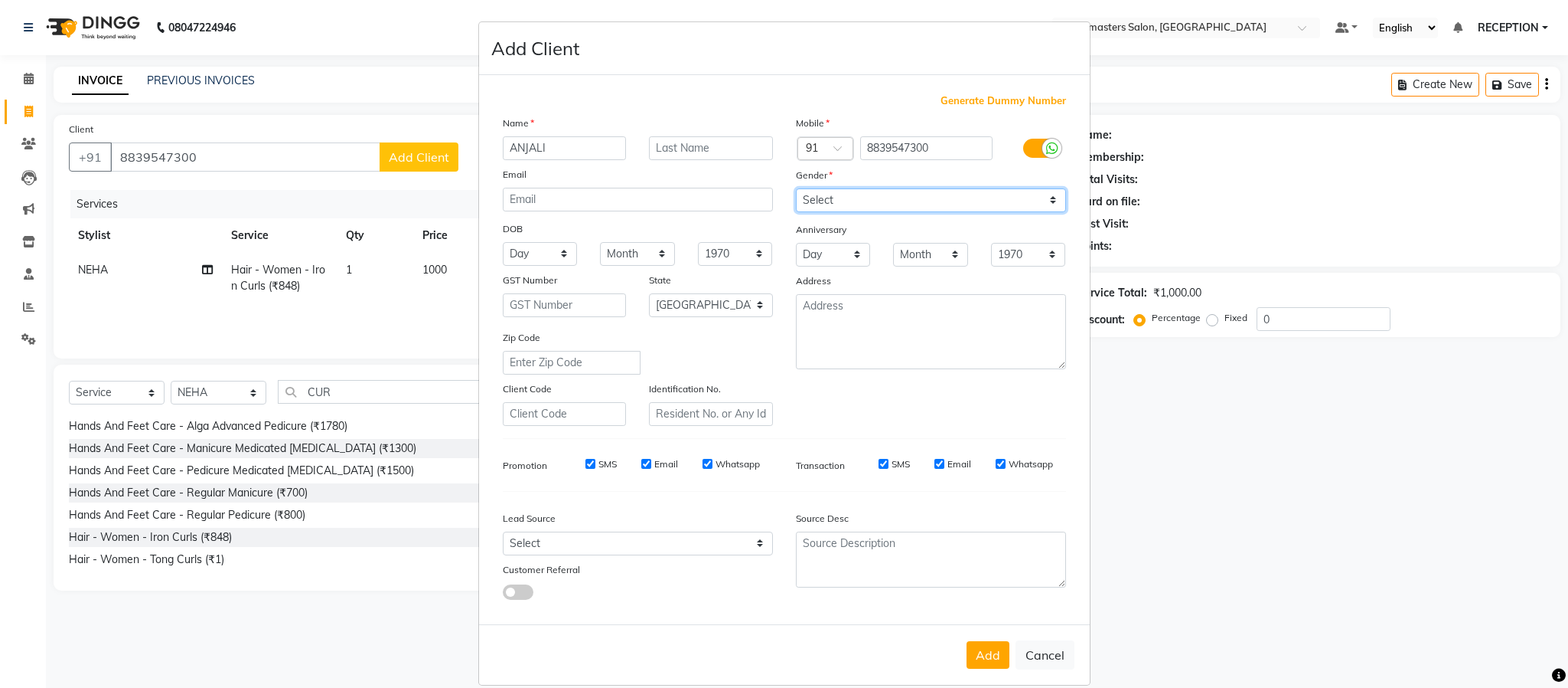
click at [796, 188] on select "Select [DEMOGRAPHIC_DATA] [DEMOGRAPHIC_DATA] Other Prefer Not To Say" at bounding box center [930, 200] width 270 height 24
click at [979, 651] on button "Add" at bounding box center [989, 654] width 43 height 27
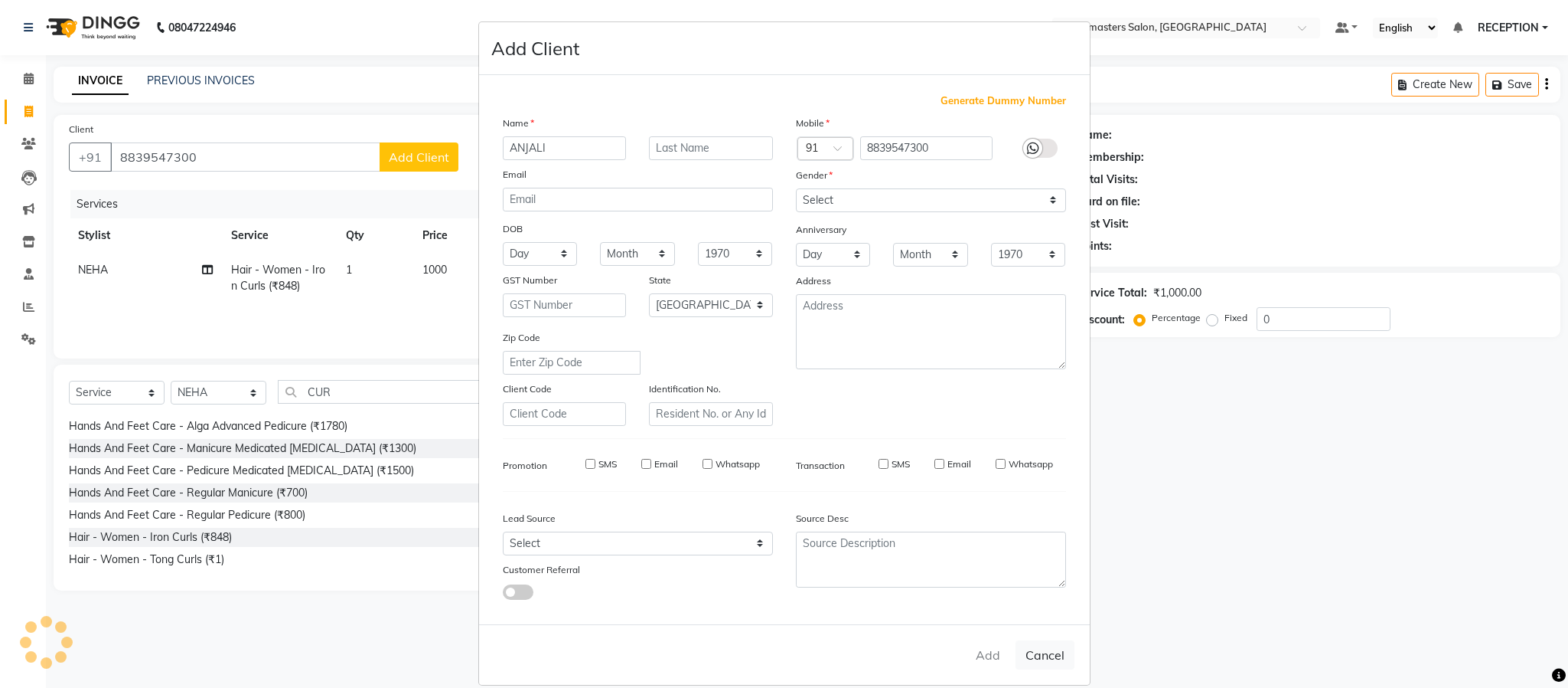
select select
select select "null"
select select
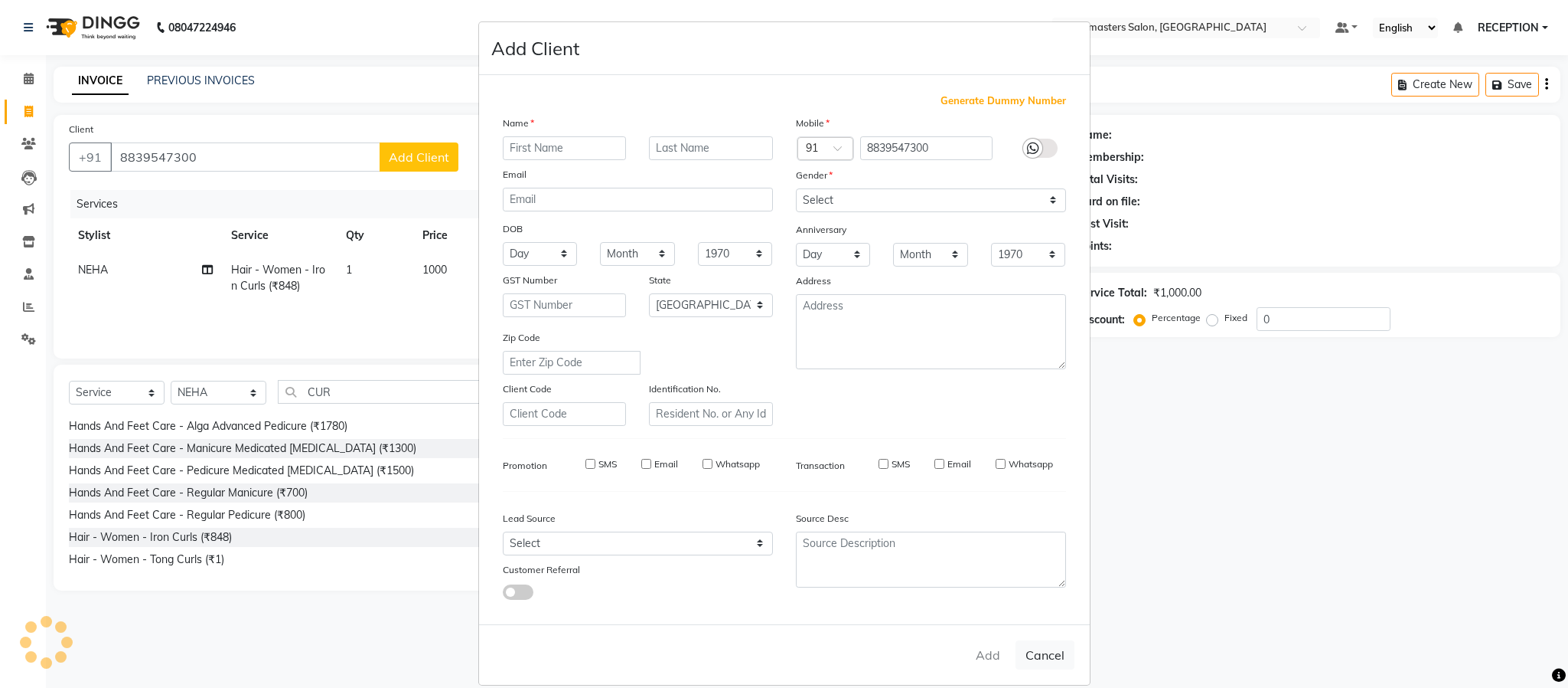
select select
checkbox input "false"
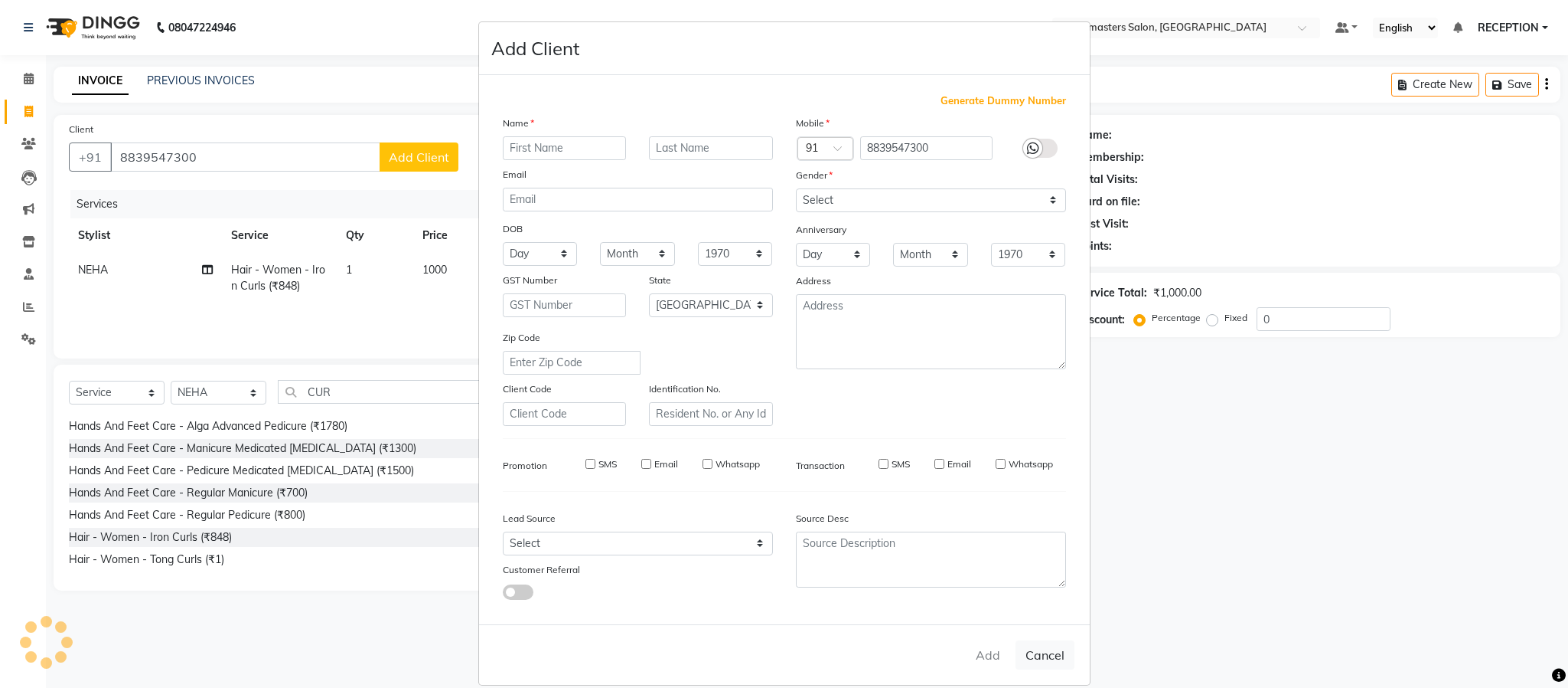
checkbox input "false"
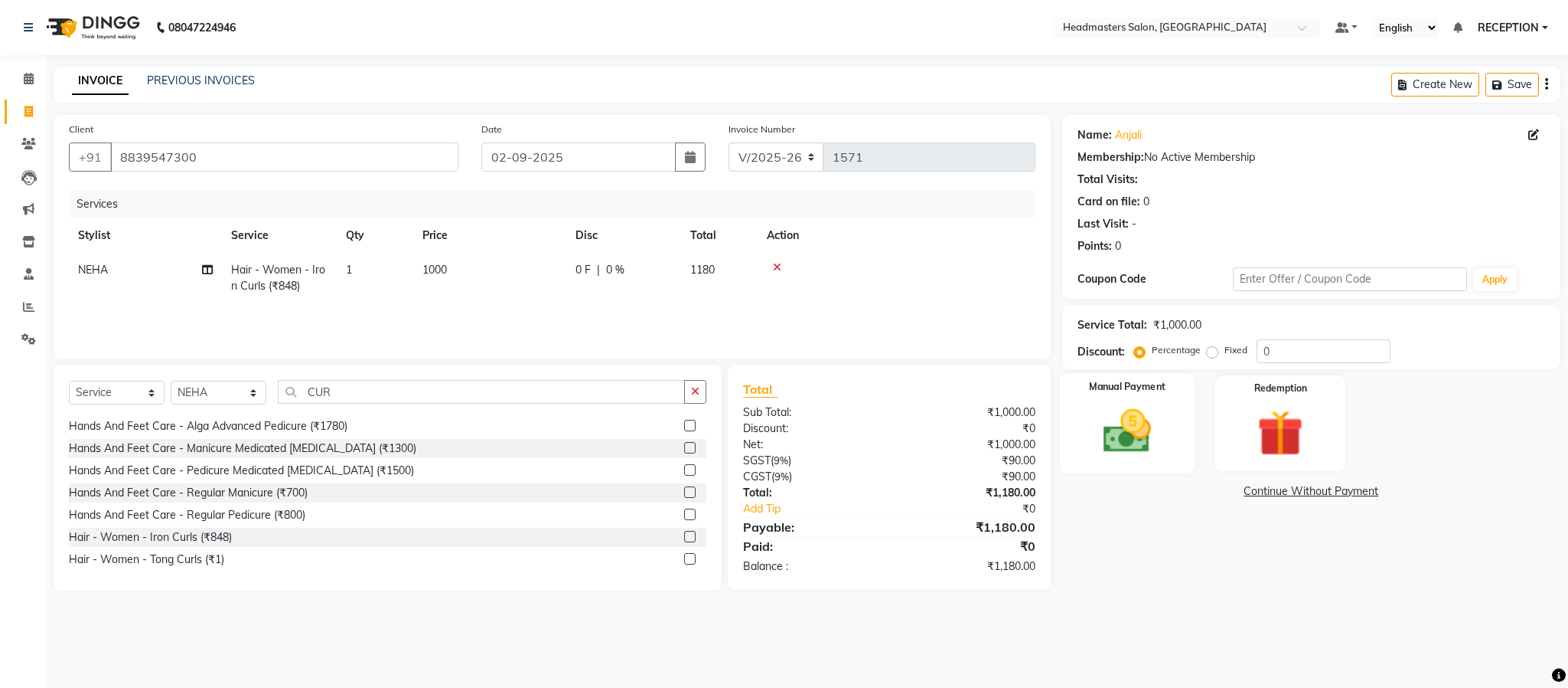
click at [1134, 439] on img at bounding box center [1127, 431] width 78 height 56
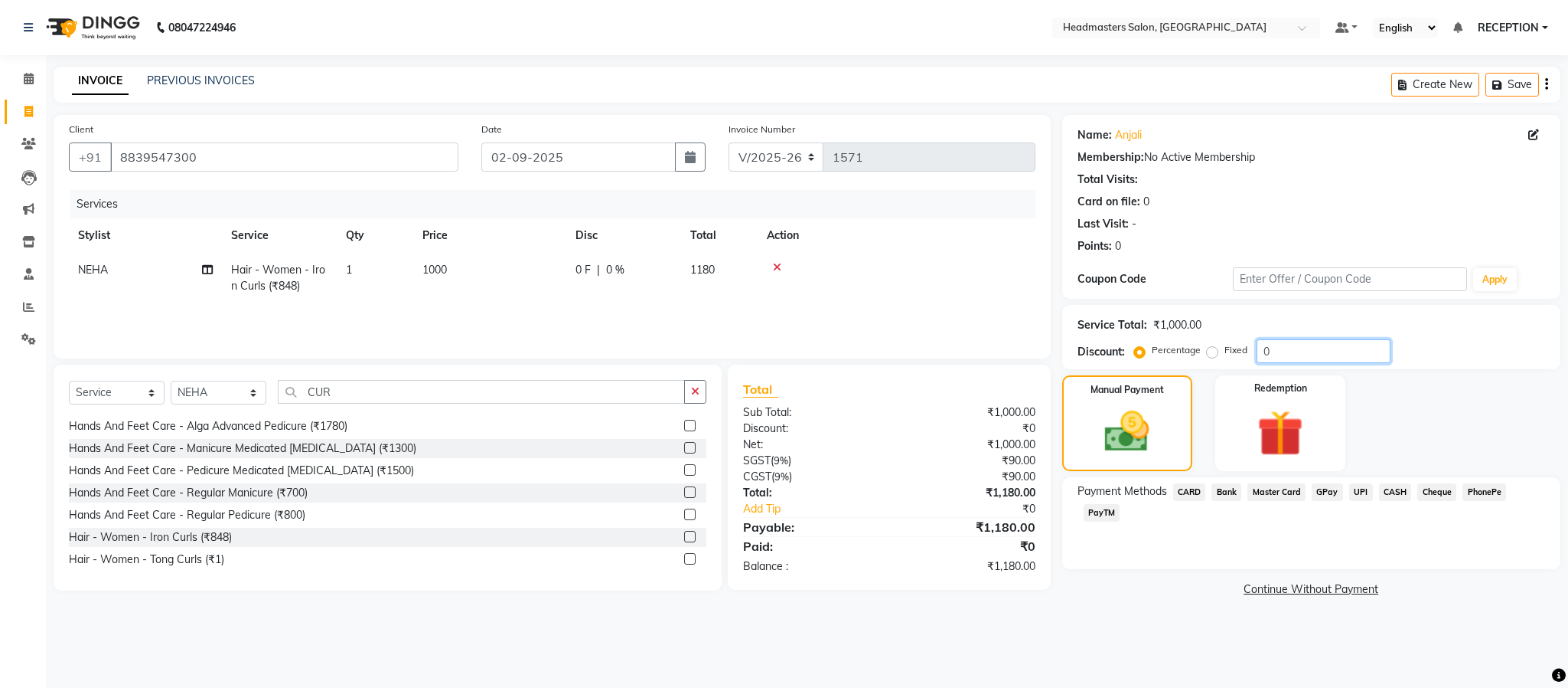
click at [1293, 359] on input "0" at bounding box center [1323, 350] width 134 height 24
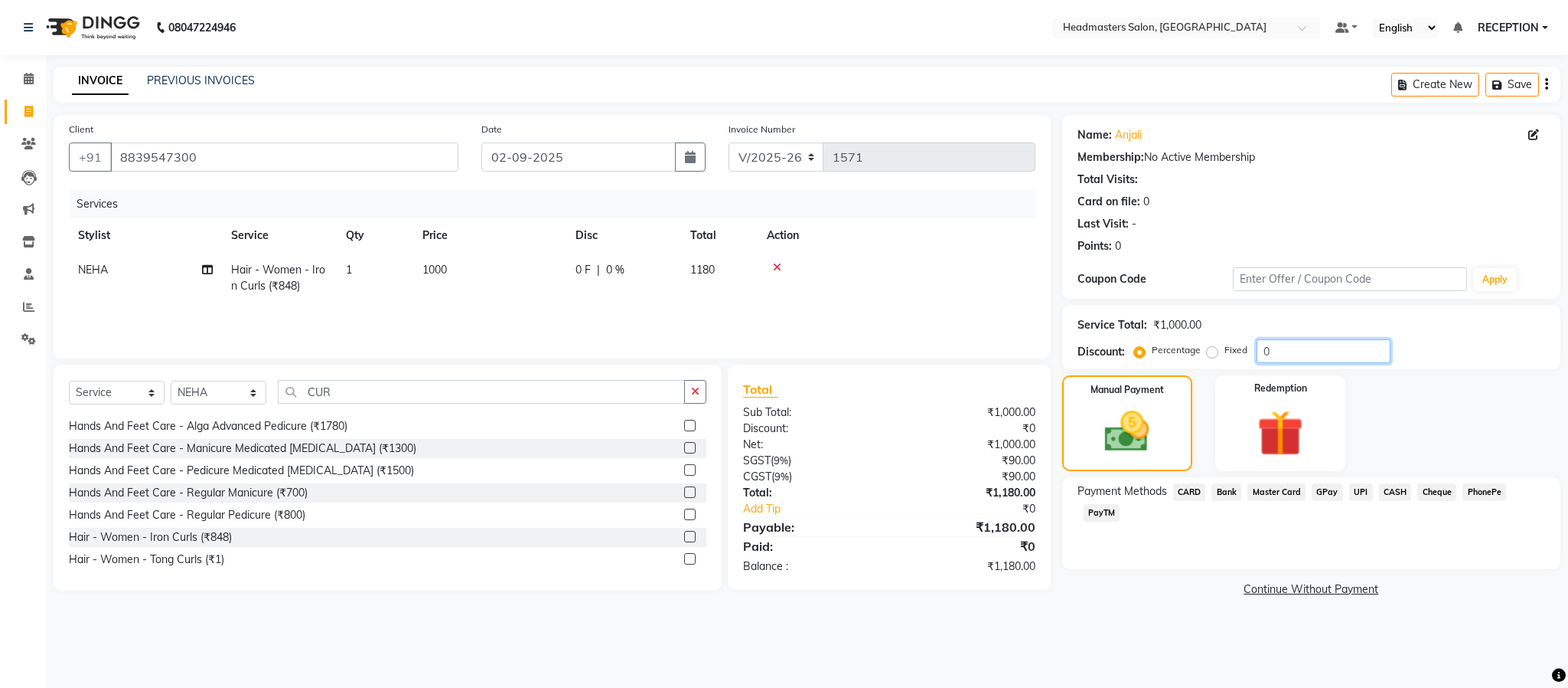
type input "1"
type input "2"
type input "3"
click at [1419, 568] on div "Payment Methods CARD Bank Master Card GPay UPI CASH Cheque PhonePe PayTM" at bounding box center [1311, 523] width 499 height 92
click at [1389, 487] on span "CASH" at bounding box center [1395, 491] width 33 height 18
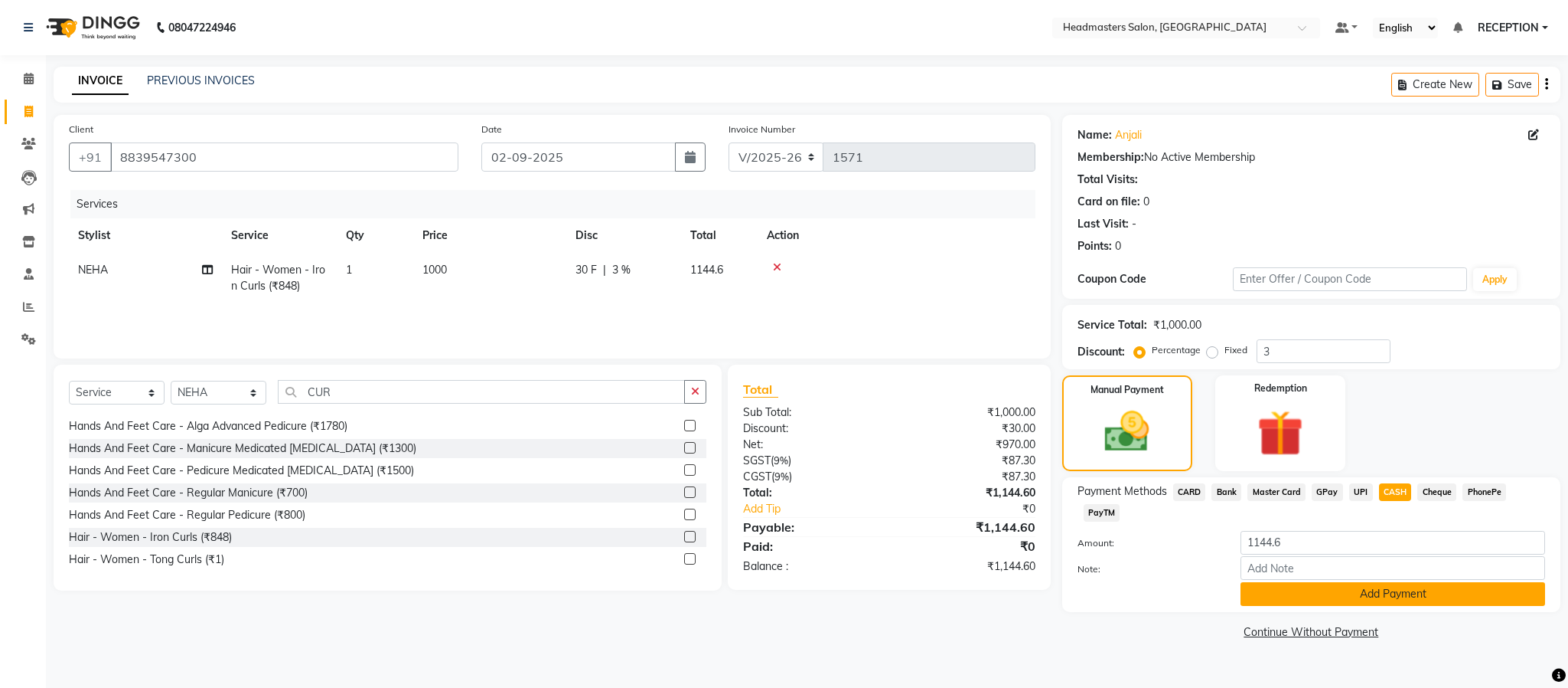
click at [1367, 595] on button "Add Payment" at bounding box center [1393, 593] width 305 height 24
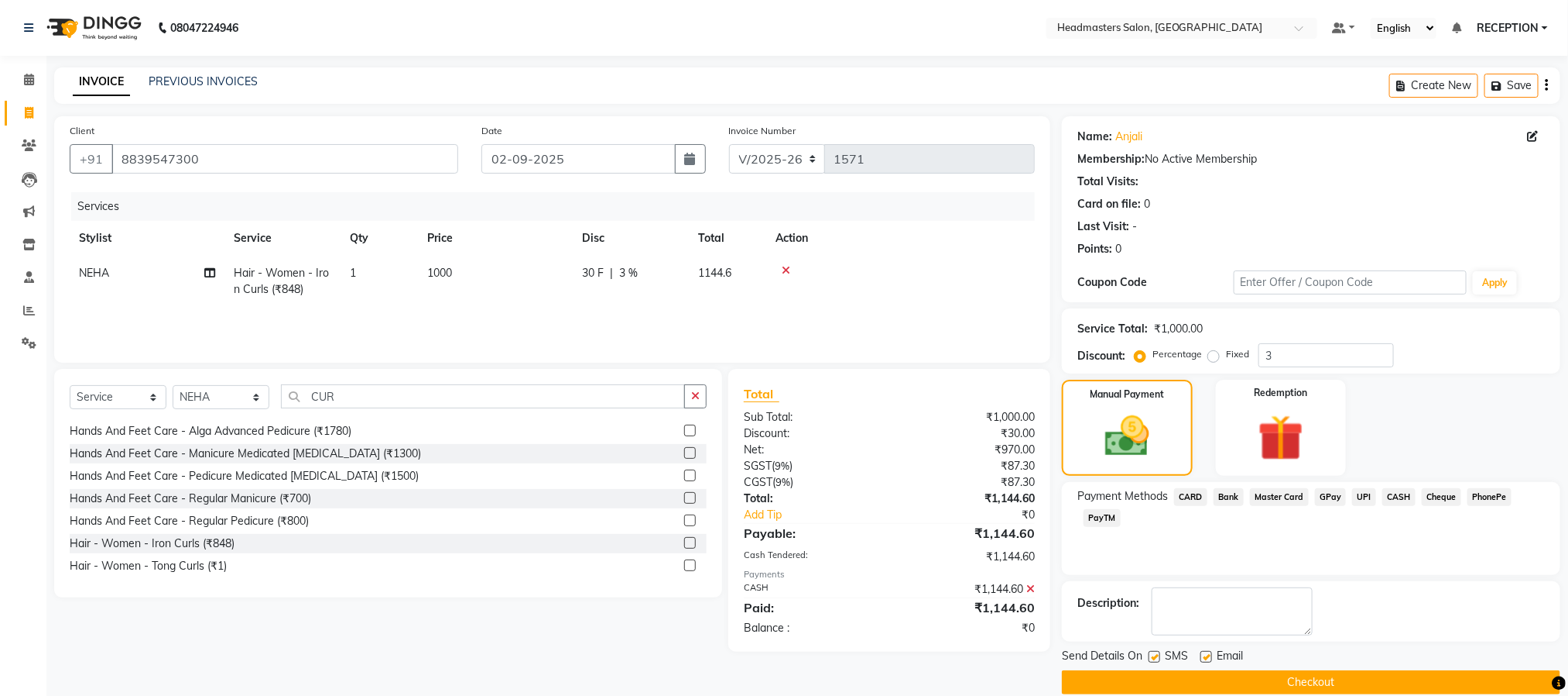
click at [1338, 682] on button "Checkout" at bounding box center [1311, 682] width 499 height 24
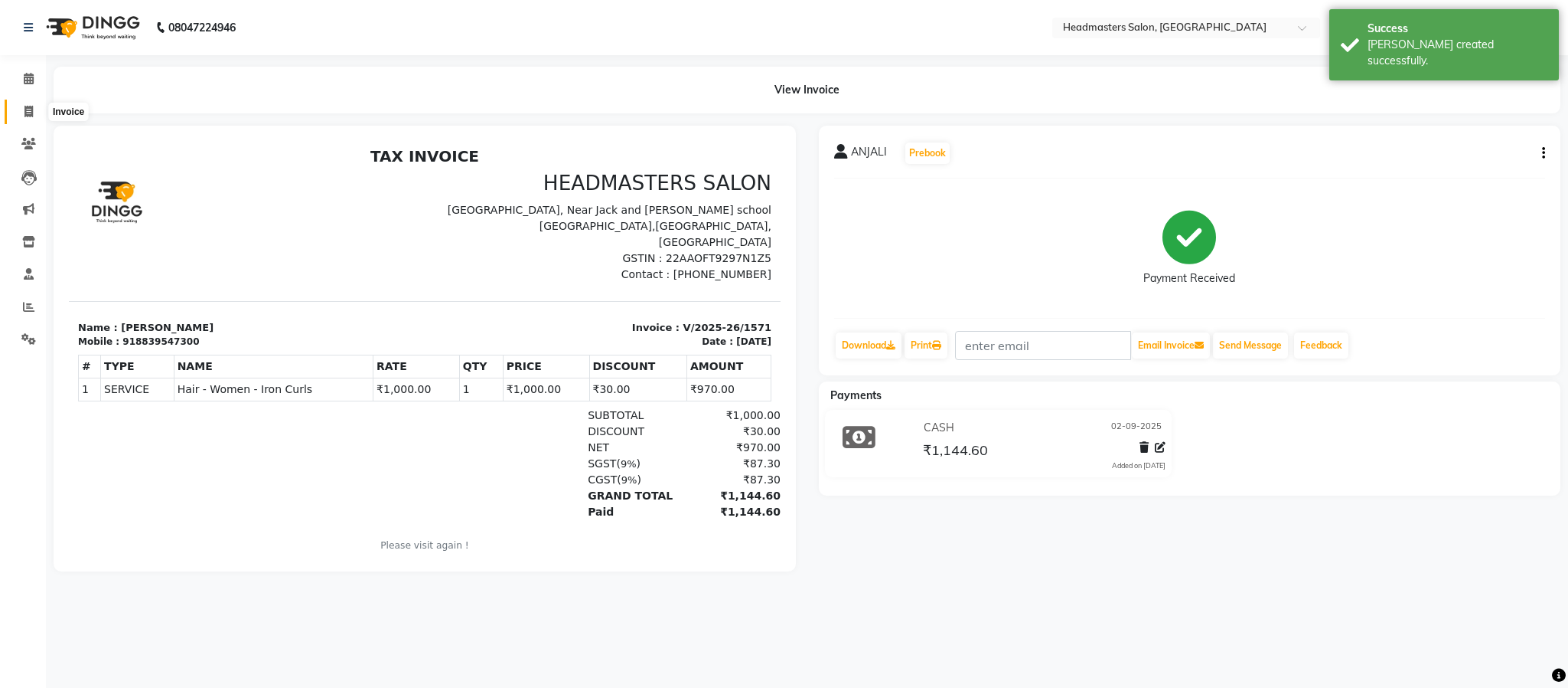
click at [25, 105] on icon at bounding box center [28, 111] width 8 height 11
select select "service"
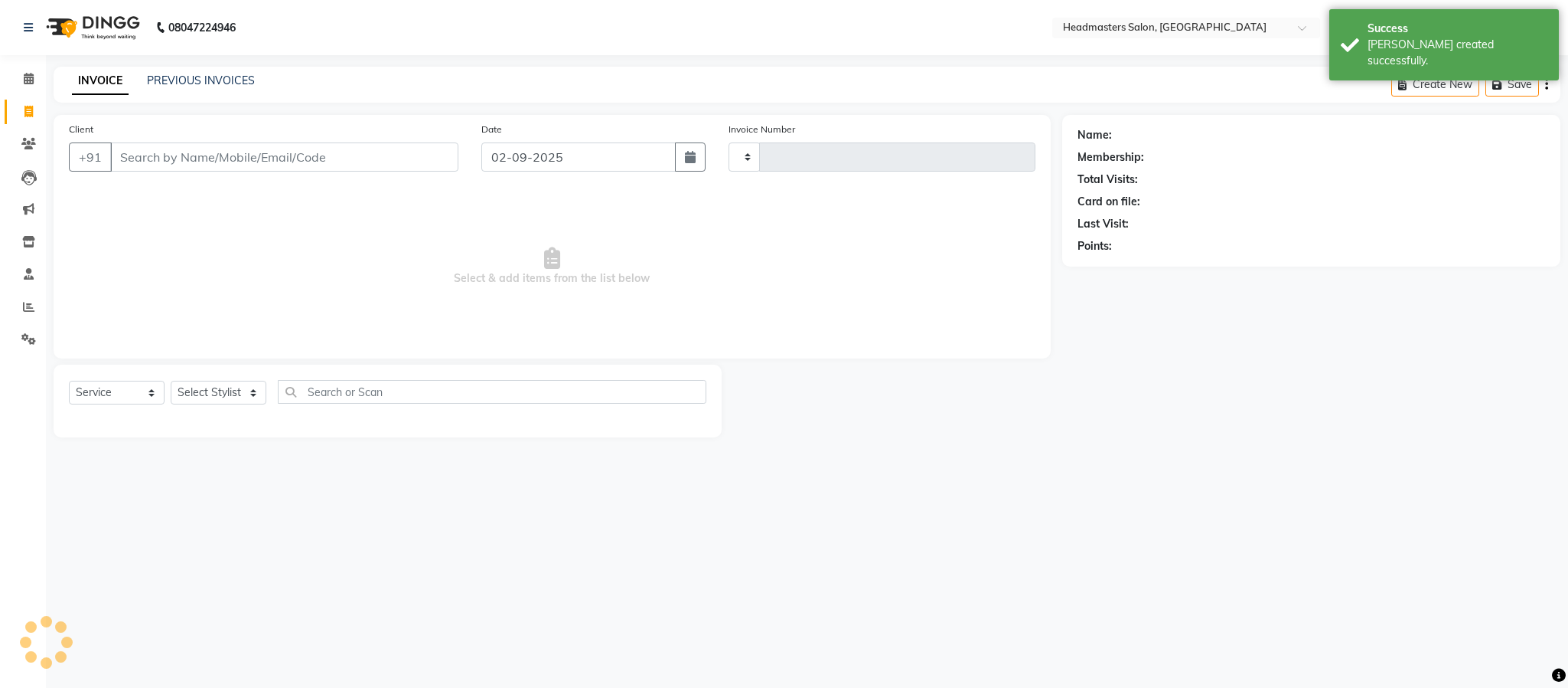
type input "1572"
select select "3454"
